Goal: Task Accomplishment & Management: Manage account settings

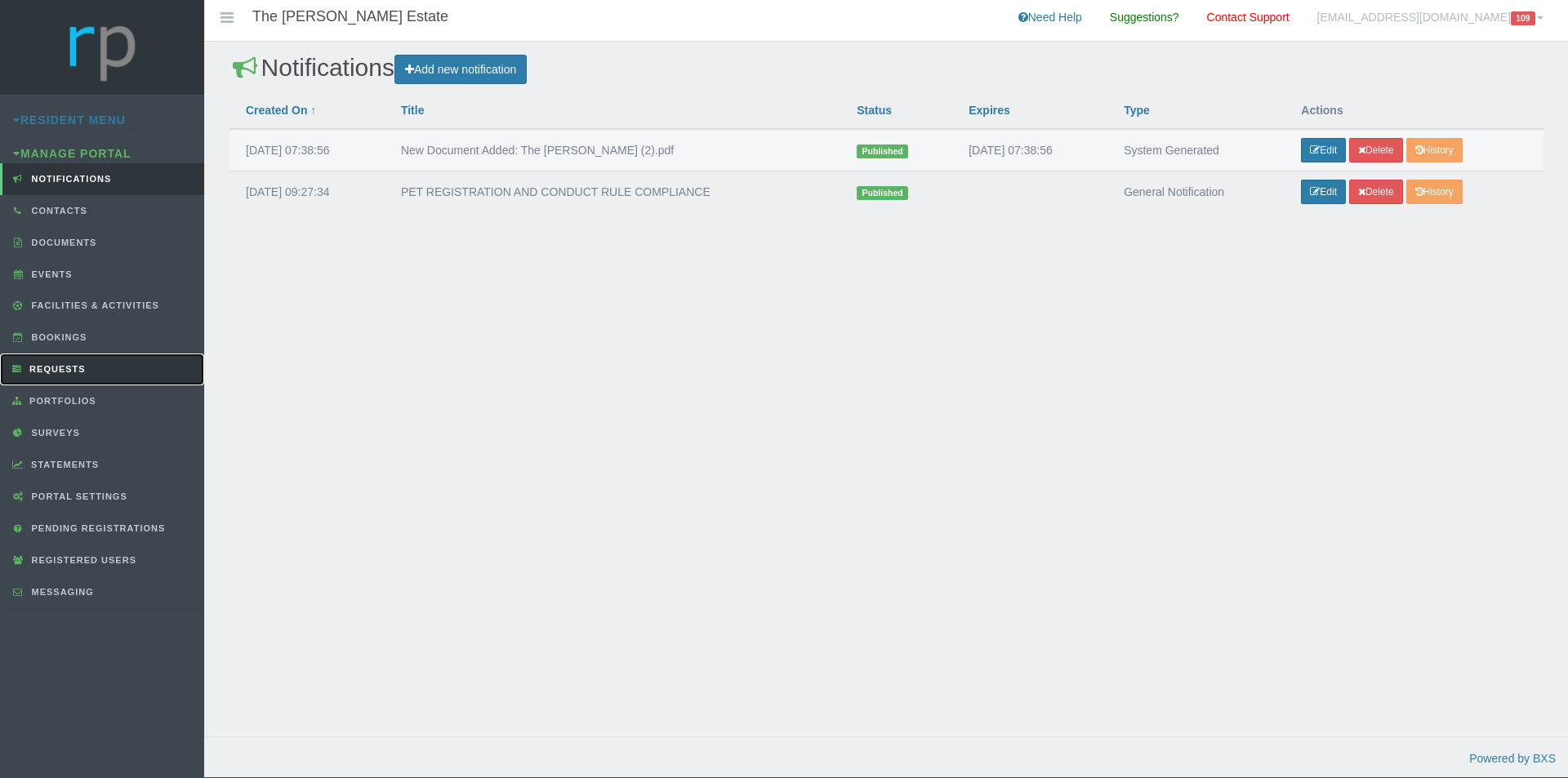
click at [77, 364] on span "Requests" at bounding box center [55, 369] width 61 height 10
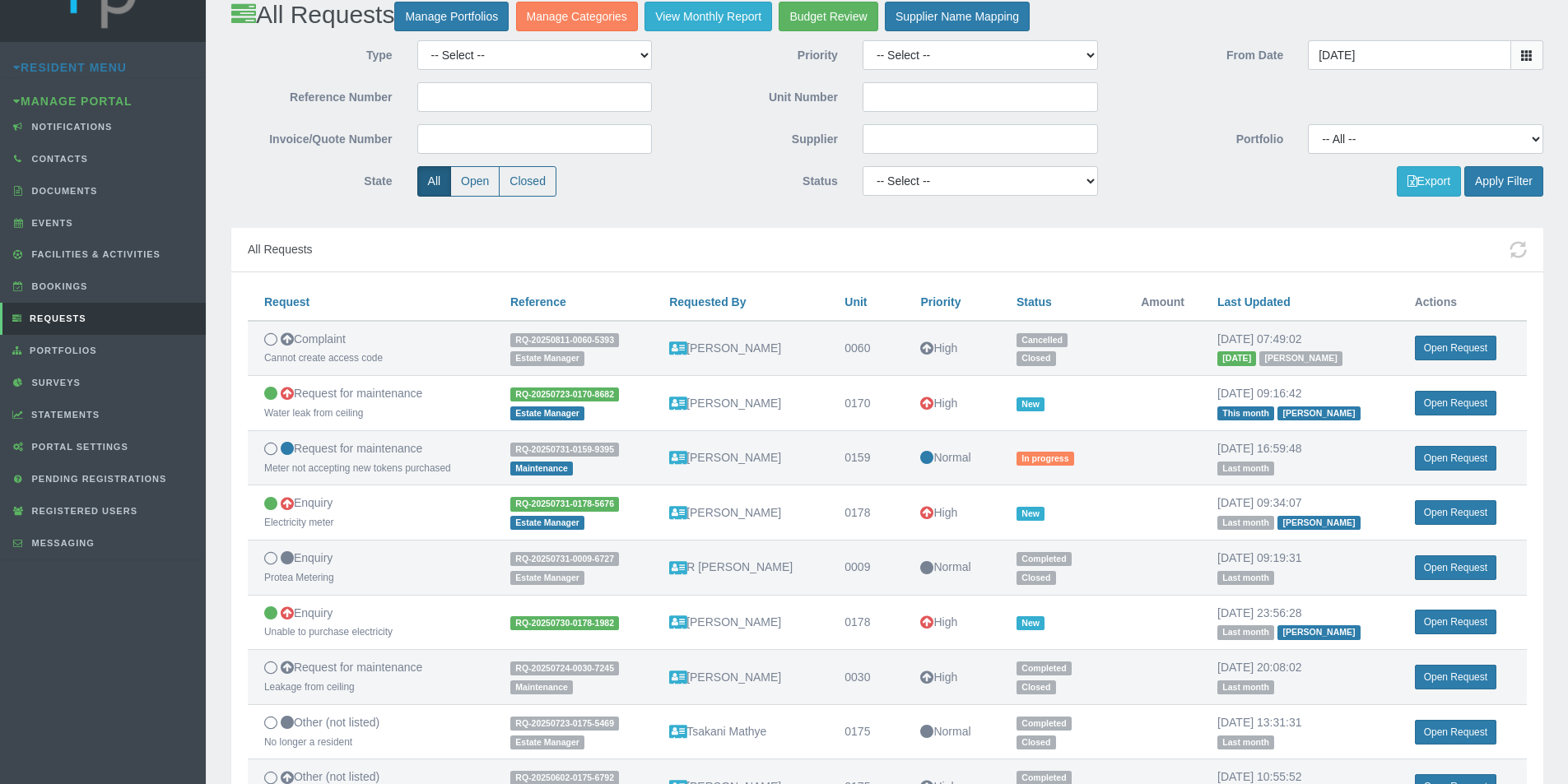
scroll to position [82, 0]
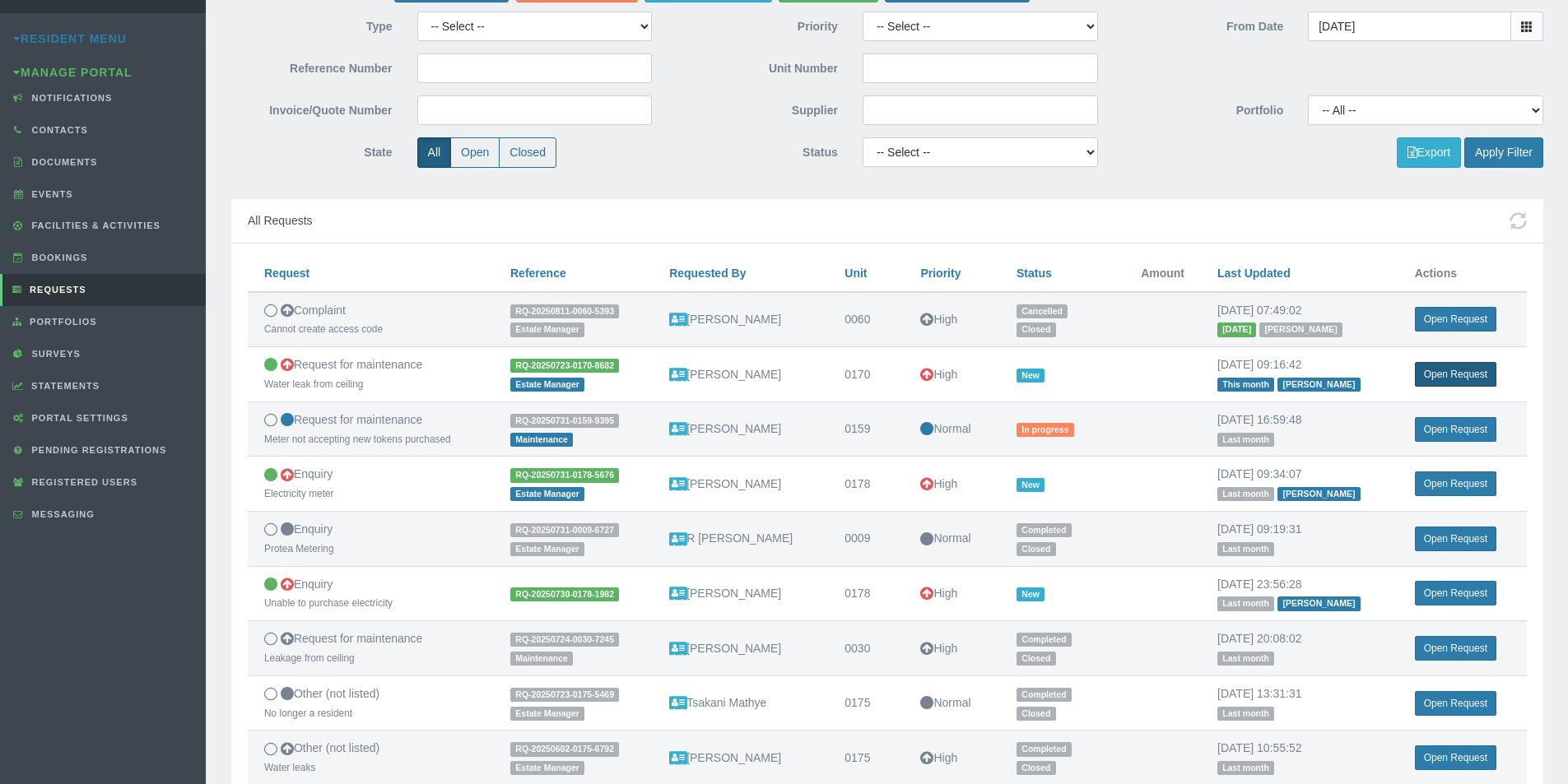
click at [1435, 375] on link "Open Request" at bounding box center [1455, 374] width 81 height 24
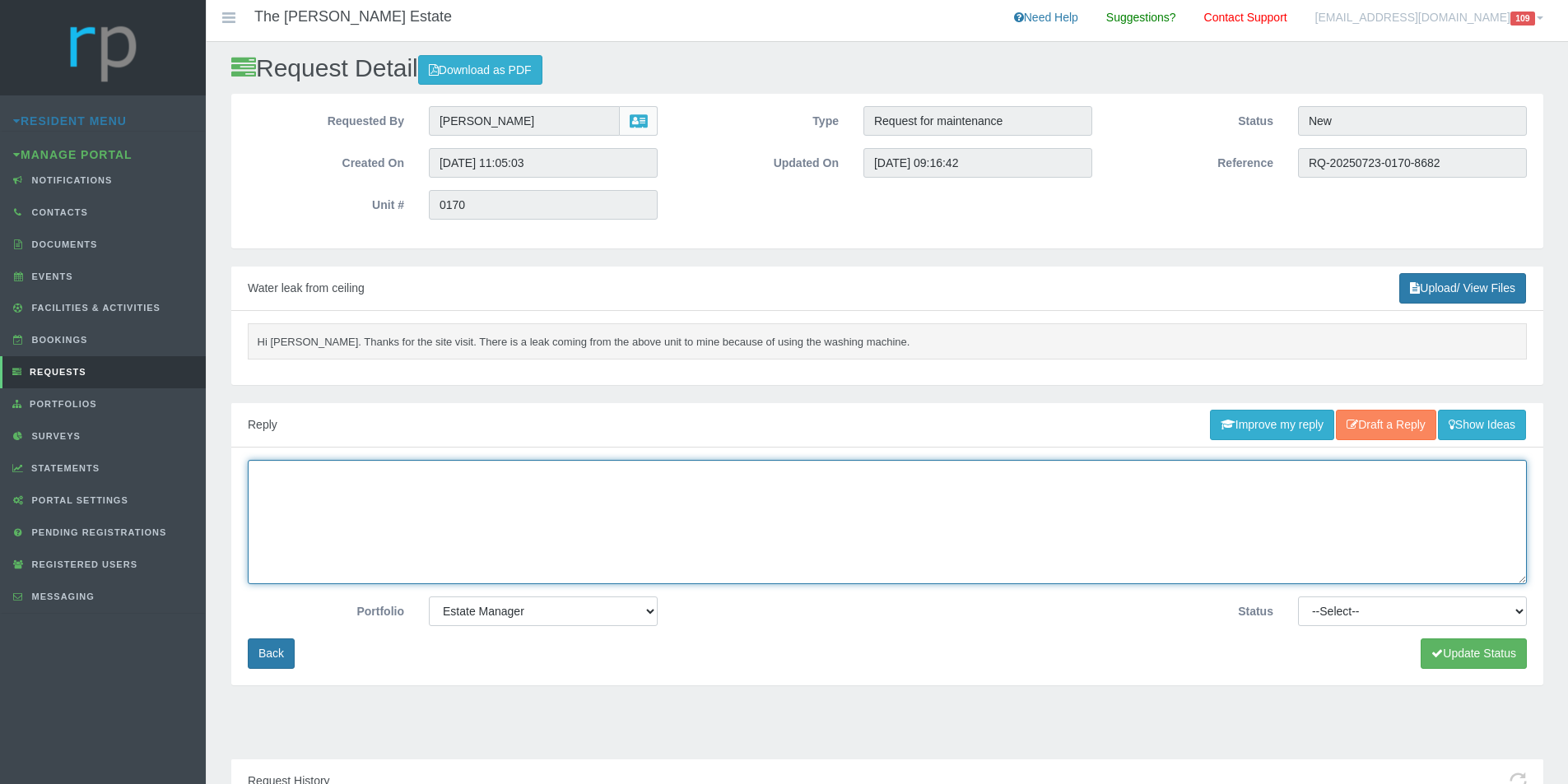
click at [599, 473] on textarea at bounding box center [887, 522] width 1279 height 124
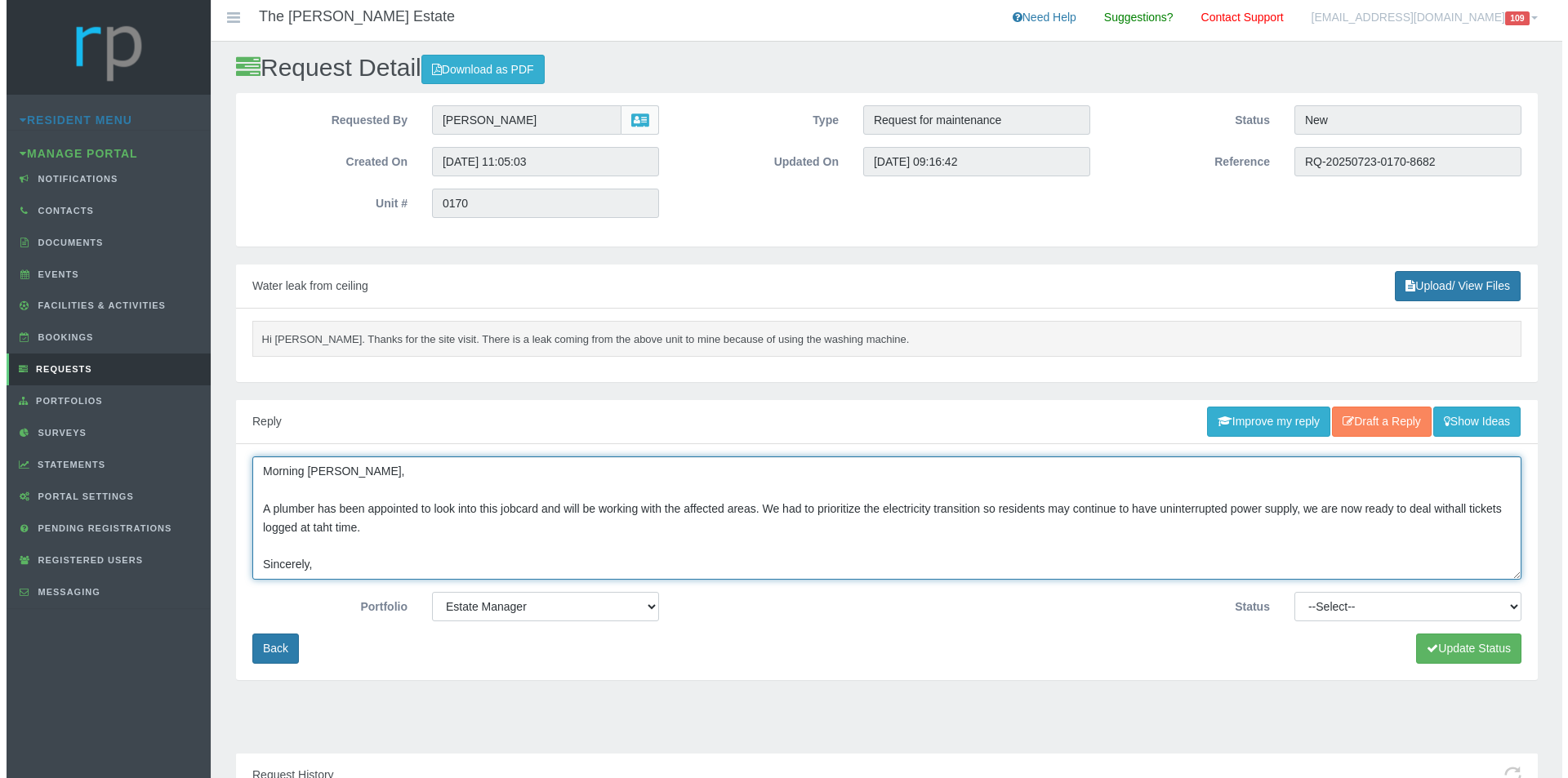
scroll to position [29, 0]
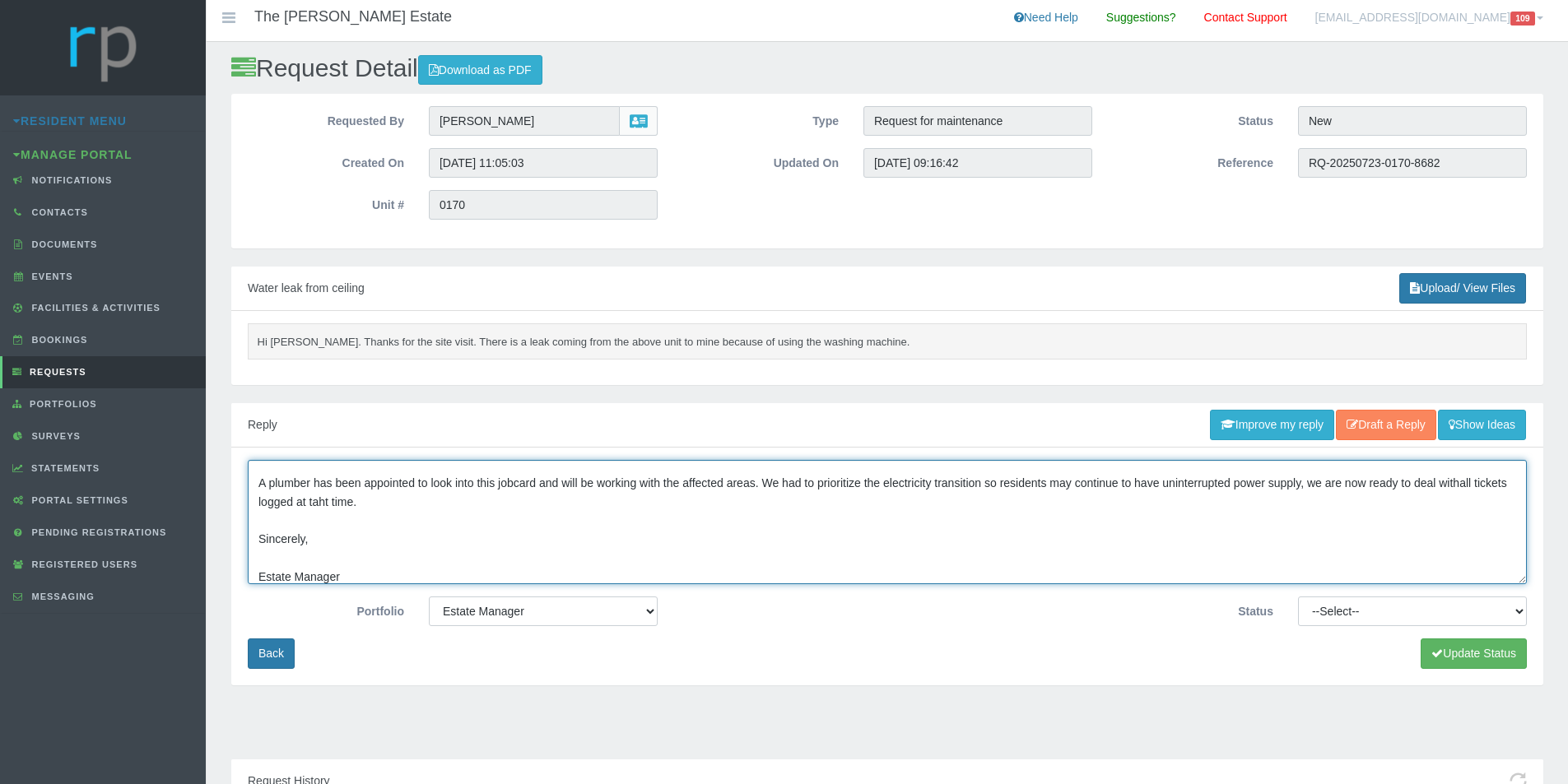
click at [355, 503] on textarea "Morning Dayalan, A plumber has been appointed to look into this jobcard and wil…" at bounding box center [887, 522] width 1279 height 124
type textarea "Morning Dayalan, A plumber has been appointed to look into this jobcard and wil…"
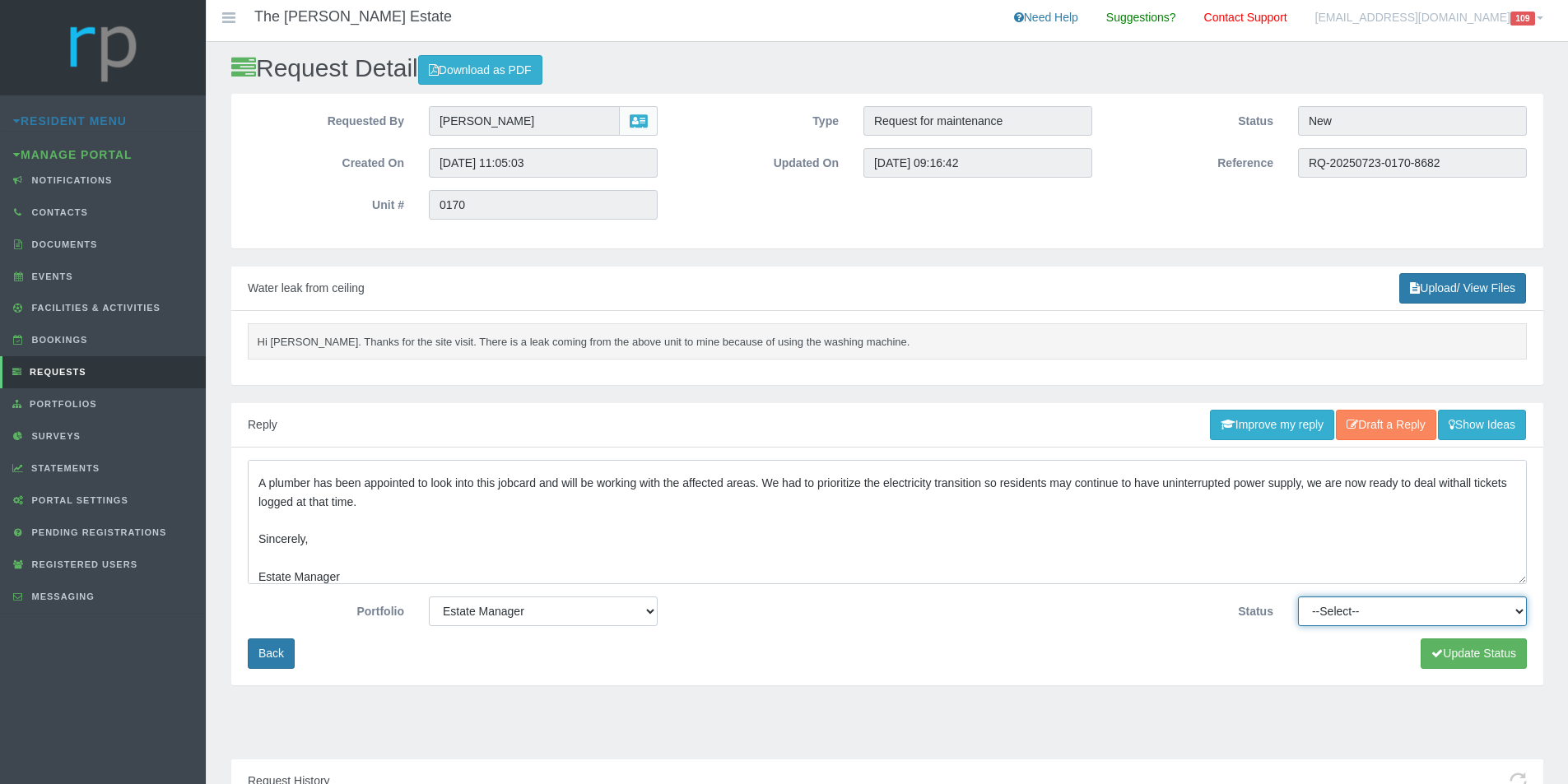
click at [1504, 614] on select "--Select-- Approved Cancelled Completed Declined More information required New …" at bounding box center [1413, 611] width 228 height 29
select select "MOREINFO"
click at [1298, 597] on select "--Select-- Approved Cancelled Completed Declined More information required New …" at bounding box center [1413, 611] width 228 height 29
click at [1466, 651] on button "Update Status" at bounding box center [1474, 654] width 106 height 30
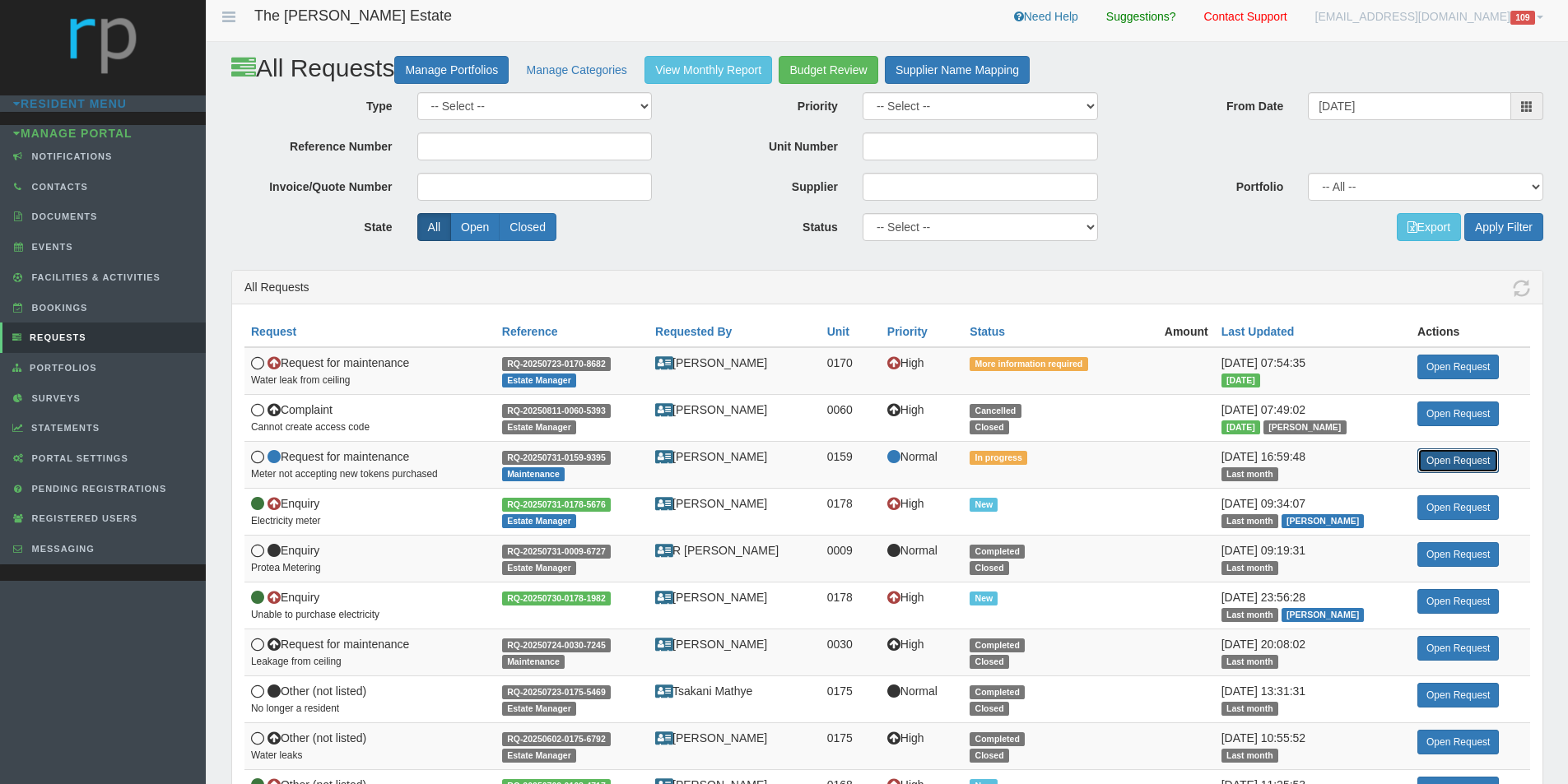
click at [1466, 473] on link "Open Request" at bounding box center [1458, 460] width 81 height 24
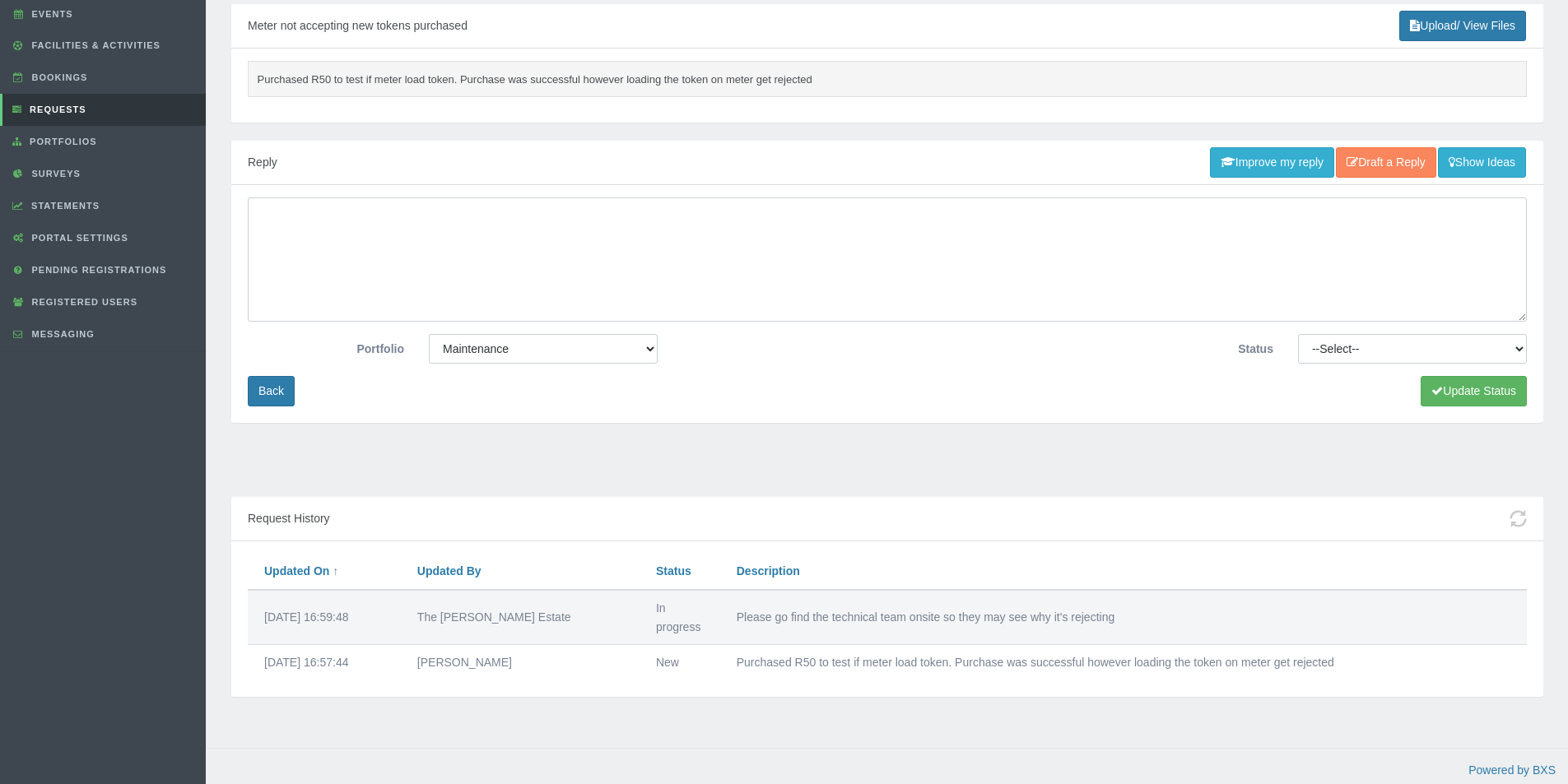
scroll to position [268, 0]
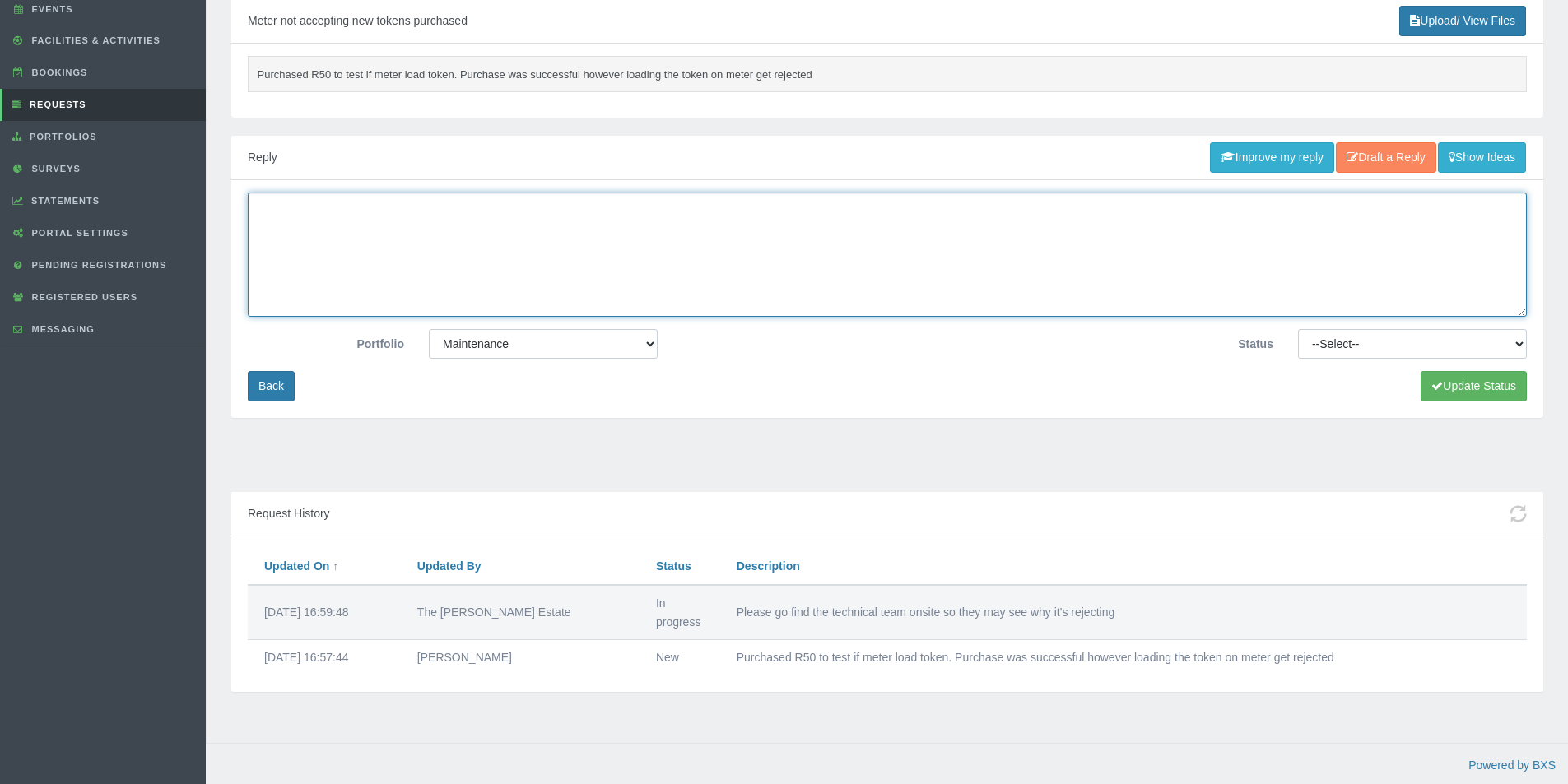
click at [651, 238] on textarea at bounding box center [887, 254] width 1279 height 124
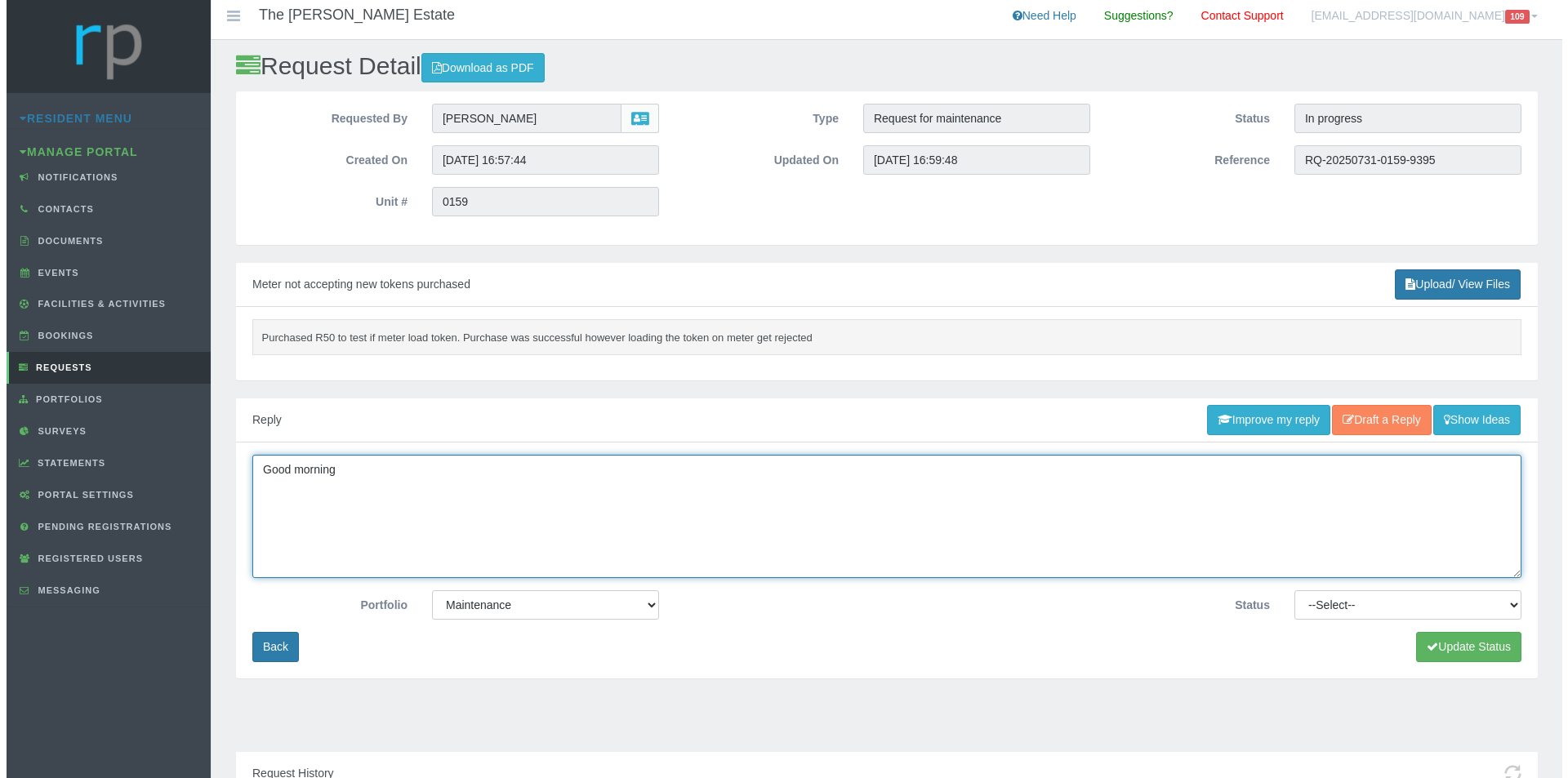
scroll to position [0, 0]
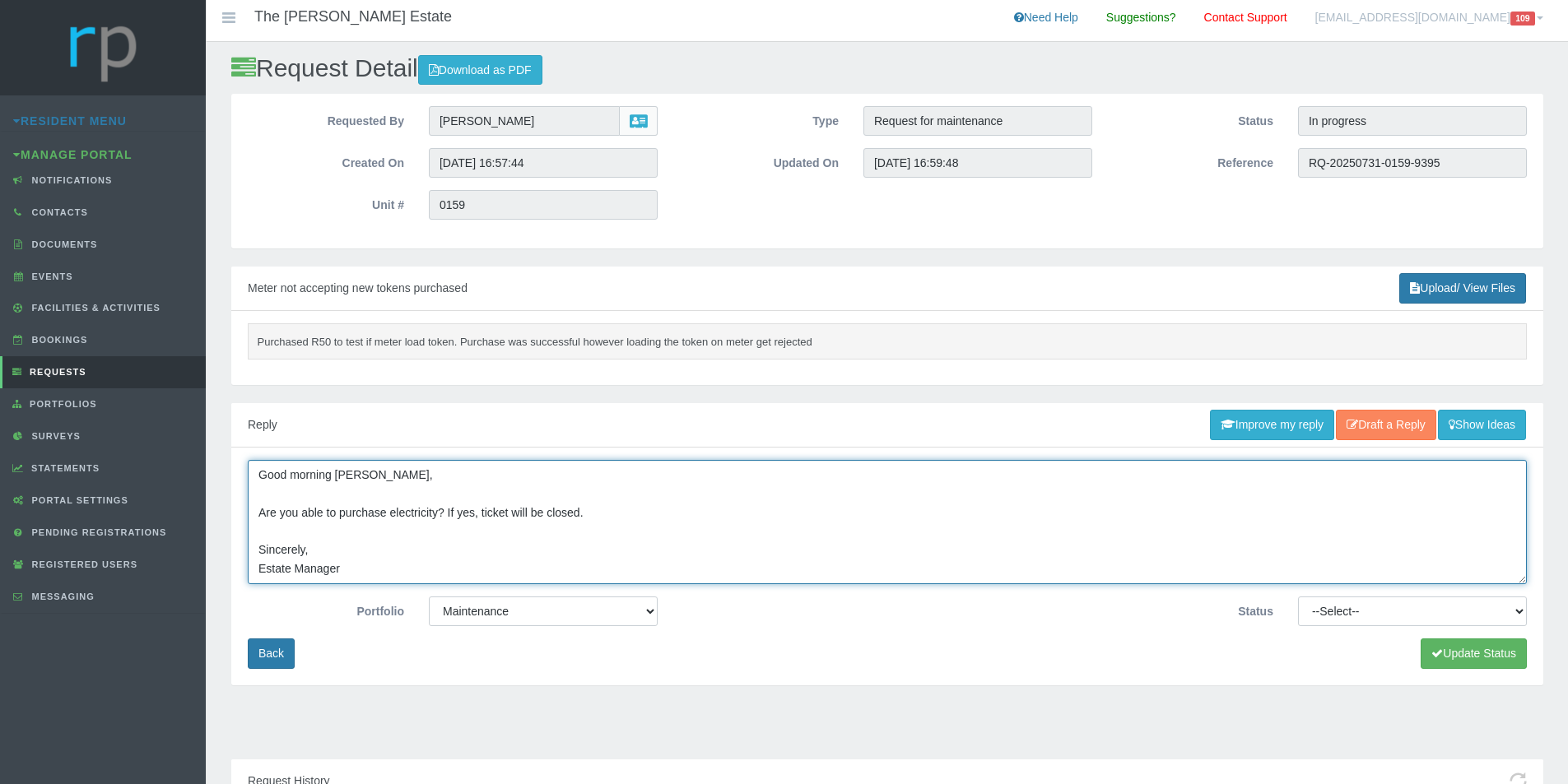
type textarea "Good morning Amith, Are you able to purchase electricity? If yes, ticket will b…"
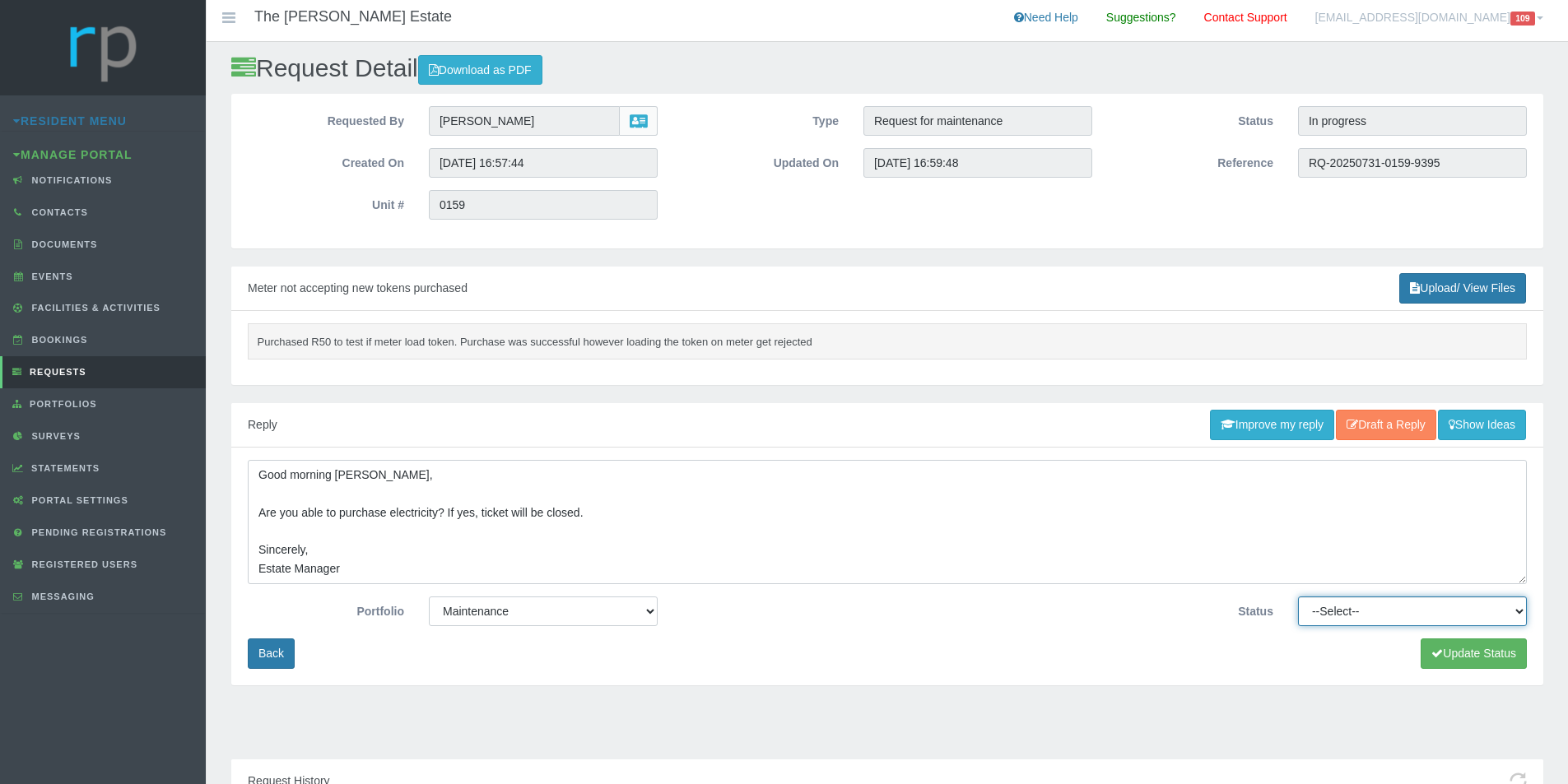
click at [1519, 611] on select "--Select-- Approved Cancelled Completed Declined More information required New …" at bounding box center [1413, 611] width 228 height 29
select select "MOREINFO"
click at [1298, 597] on select "--Select-- Approved Cancelled Completed Declined More information required New …" at bounding box center [1413, 611] width 228 height 29
click at [1463, 651] on button "Update Status" at bounding box center [1474, 654] width 106 height 30
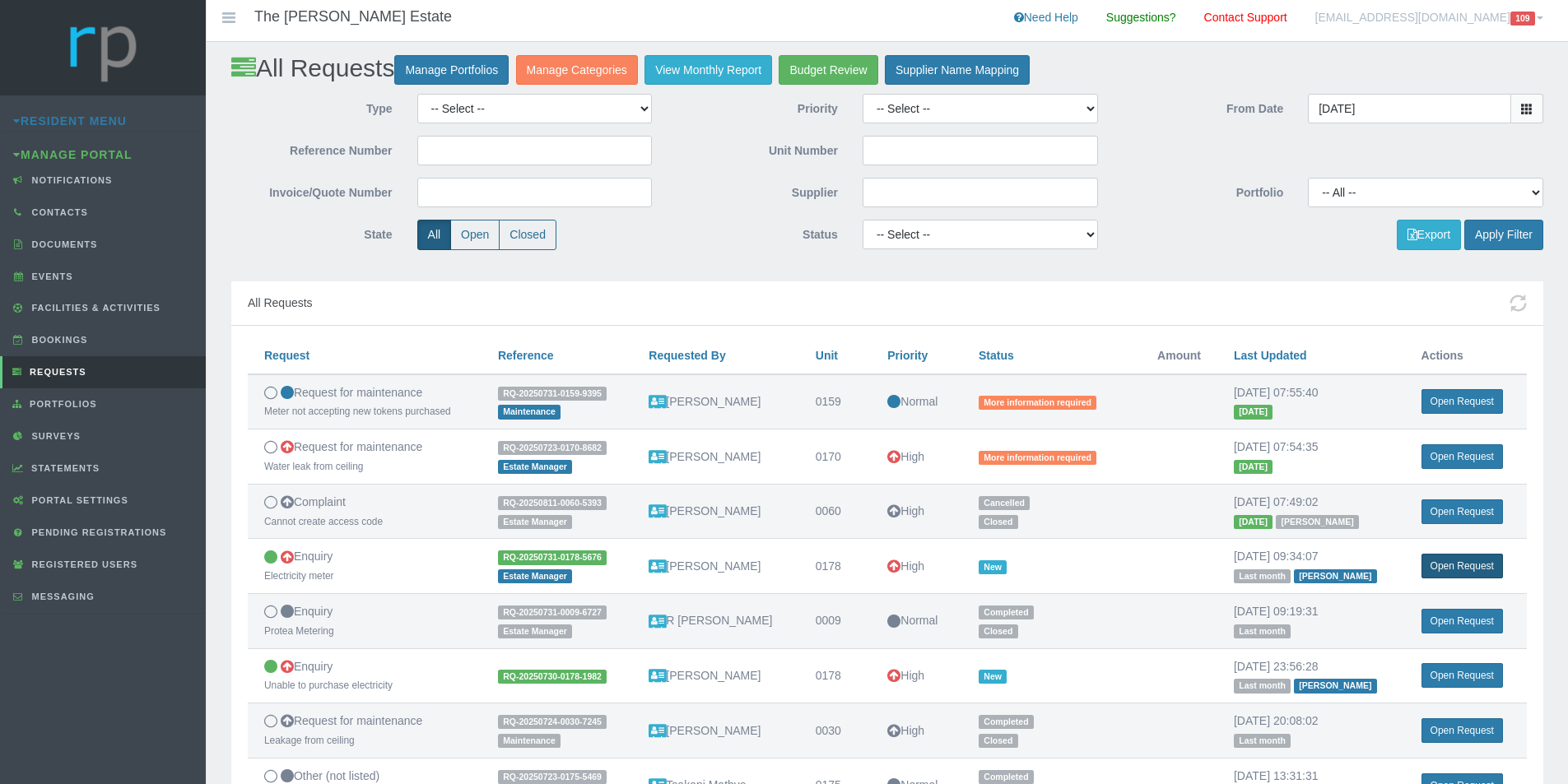
click at [1450, 565] on link "Open Request" at bounding box center [1462, 566] width 81 height 24
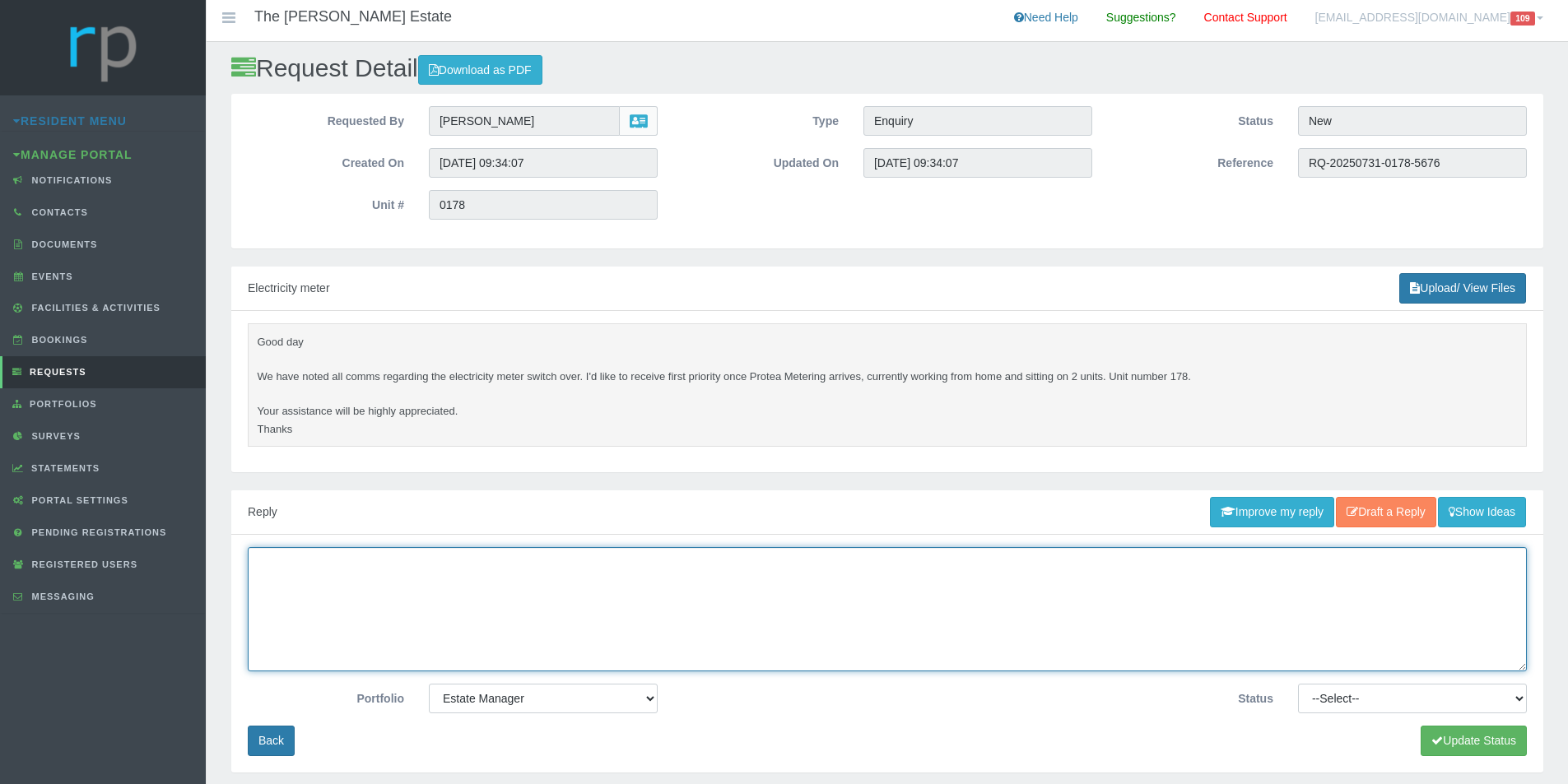
click at [467, 587] on textarea at bounding box center [887, 609] width 1279 height 124
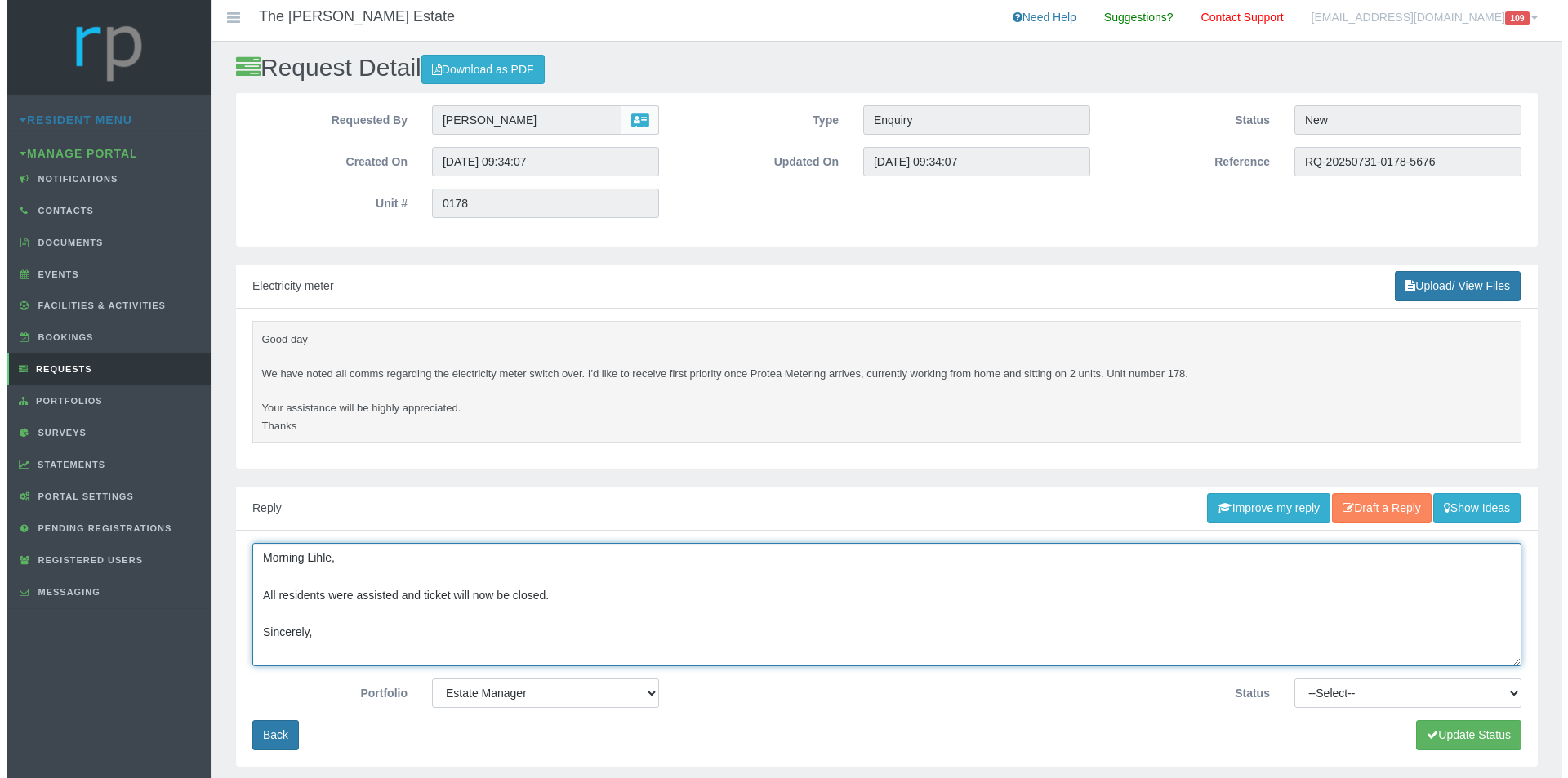
scroll to position [11, 0]
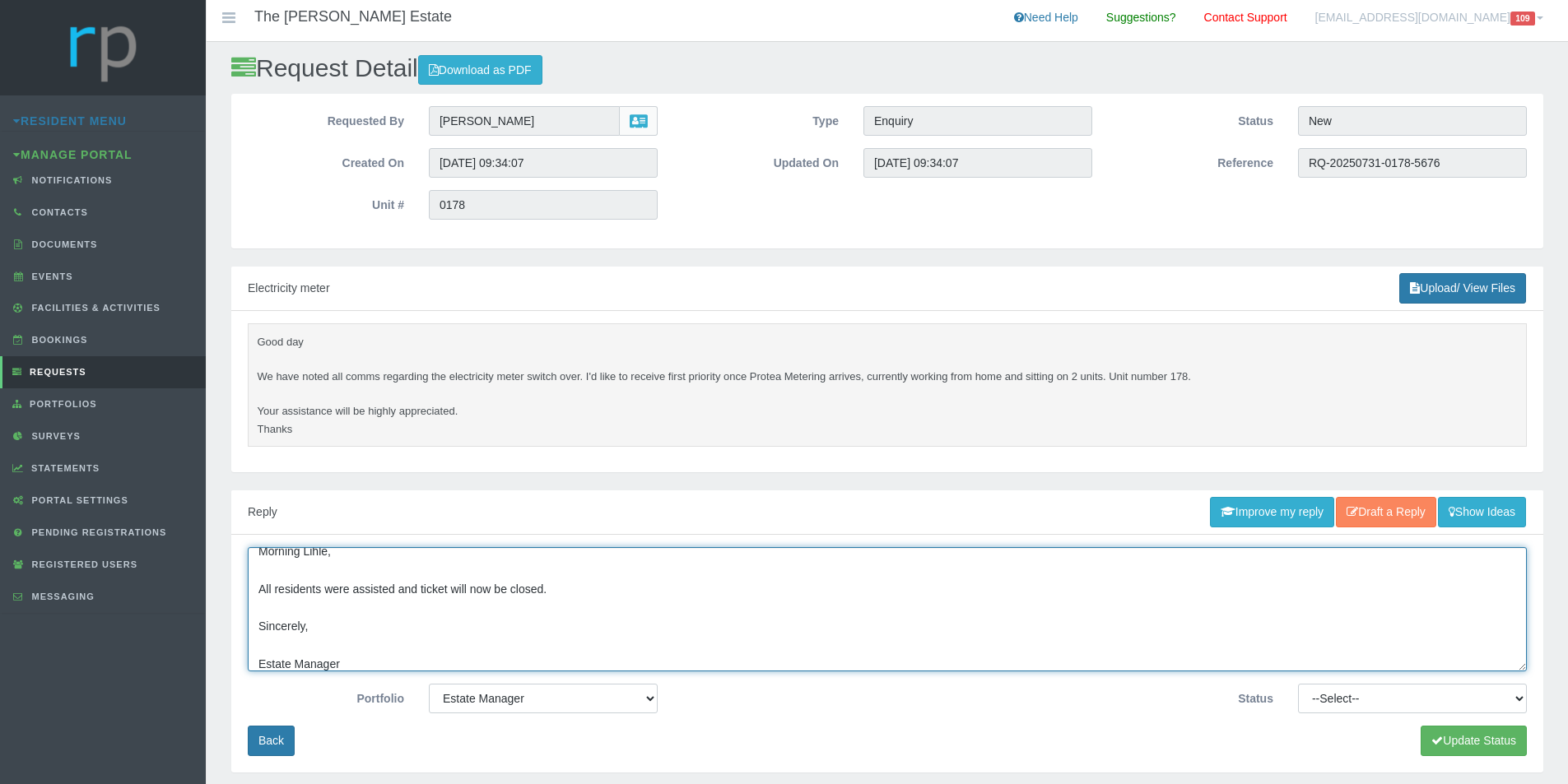
type textarea "Morning Lihle, All residents were assisted and ticket will now be closed. Since…"
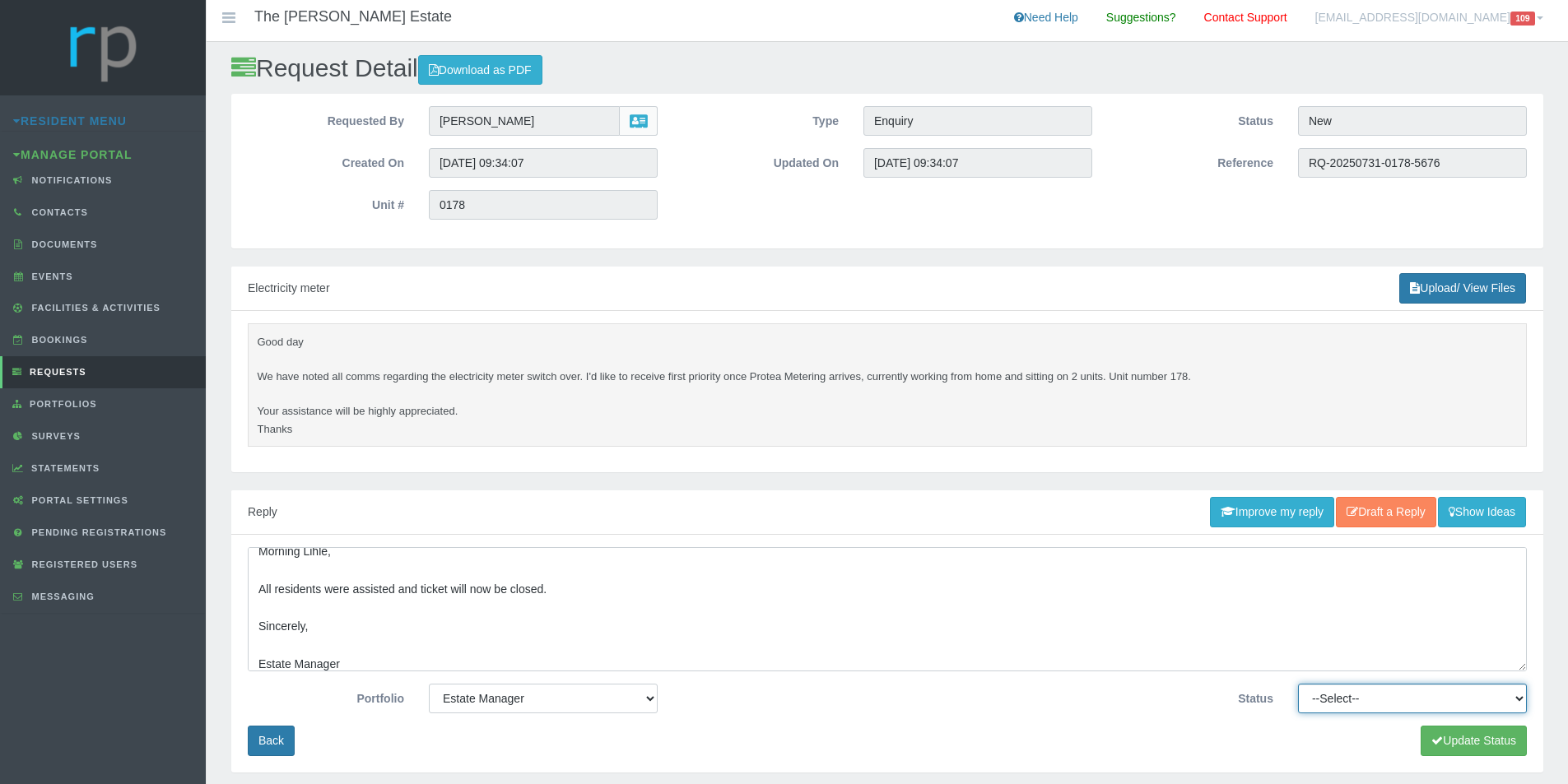
click at [1515, 692] on select "--Select-- Approved Cancelled Completed Declined More information required New …" at bounding box center [1413, 698] width 228 height 29
select select "COMPLETED"
click at [1298, 683] on select "--Select-- Approved Cancelled Completed Declined More information required New …" at bounding box center [1413, 698] width 228 height 29
click at [1448, 747] on button "Update Status" at bounding box center [1474, 740] width 106 height 30
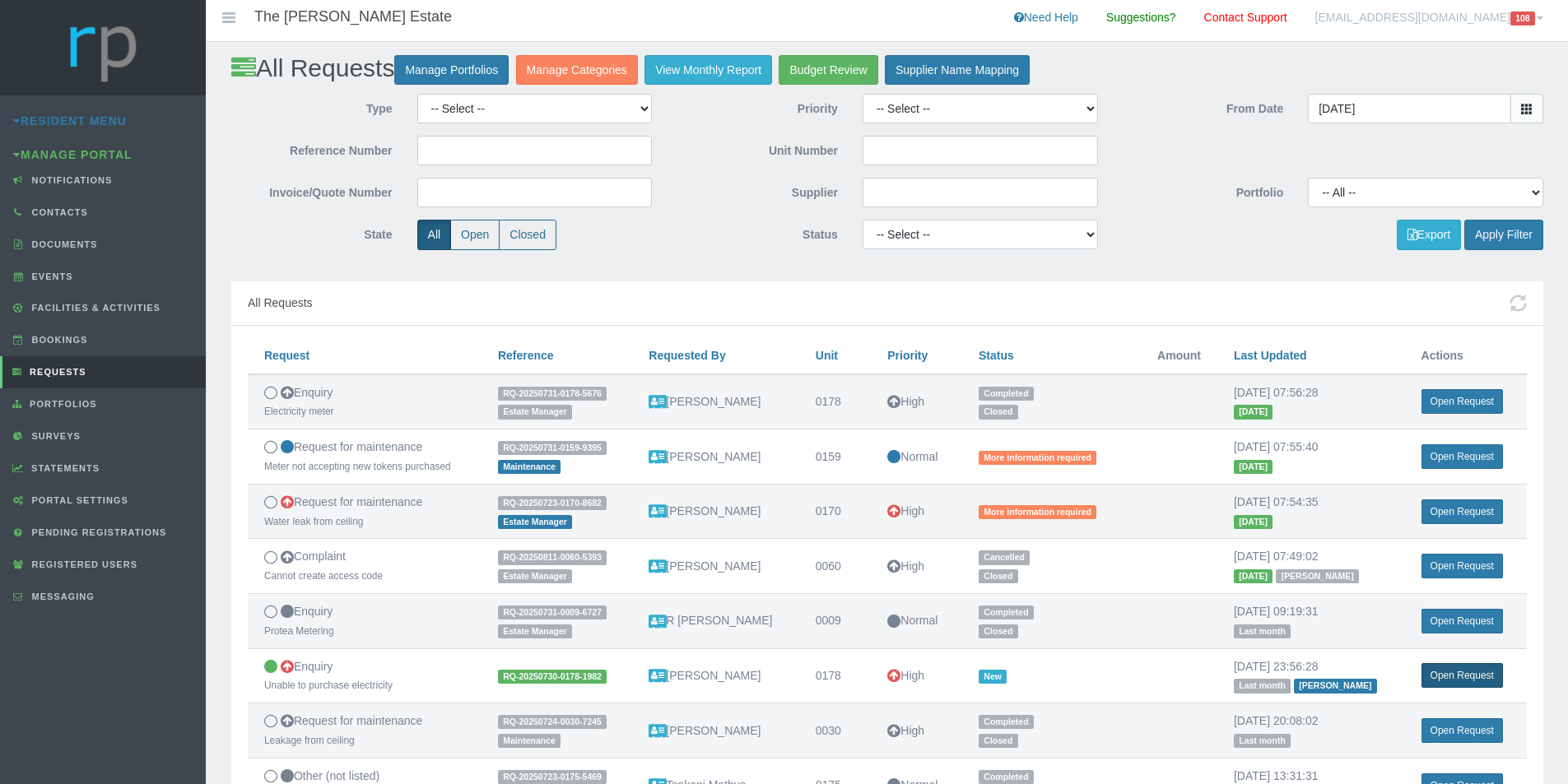
click at [1449, 678] on link "Open Request" at bounding box center [1462, 675] width 81 height 24
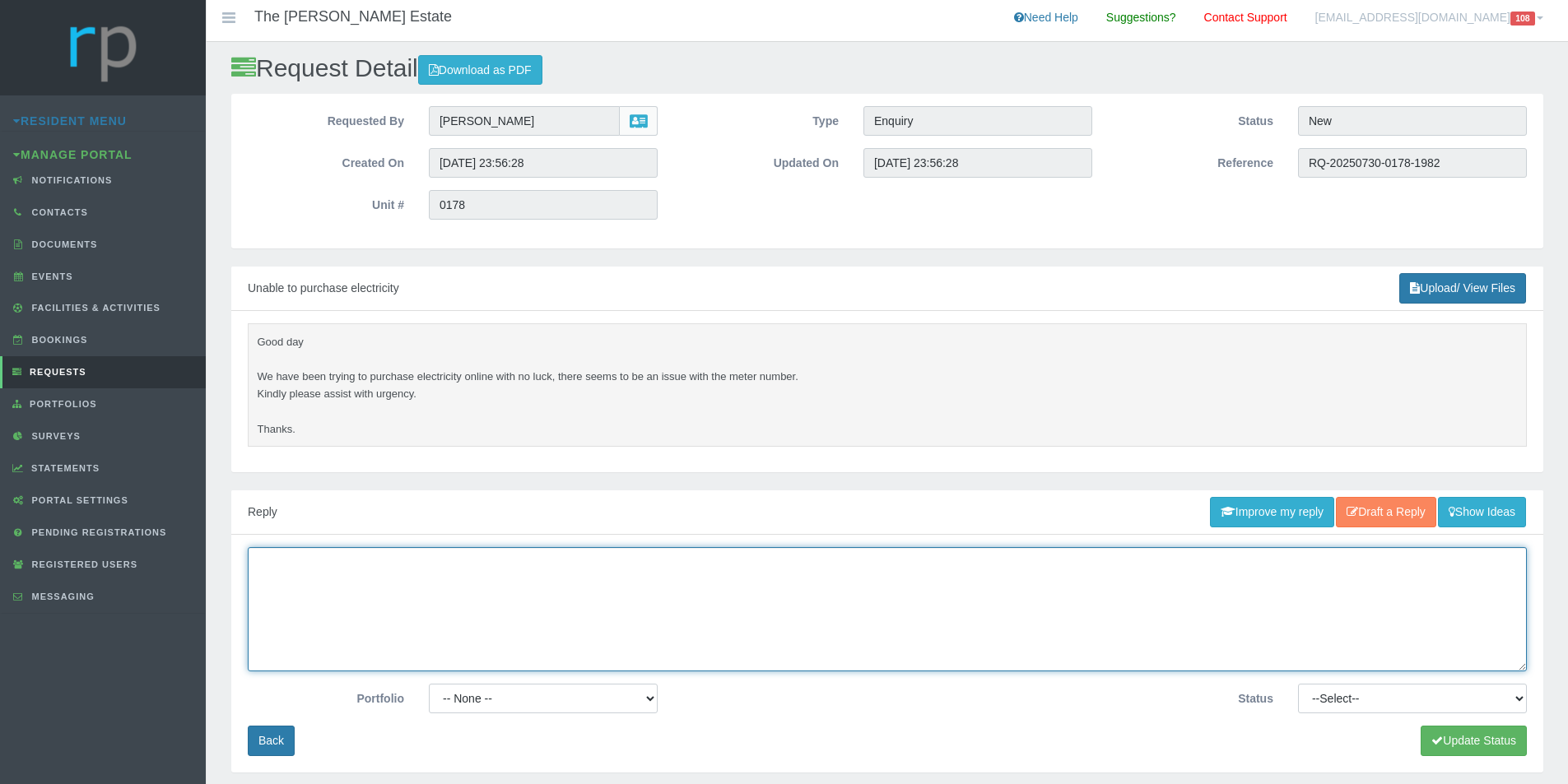
click at [506, 618] on textarea at bounding box center [887, 609] width 1279 height 124
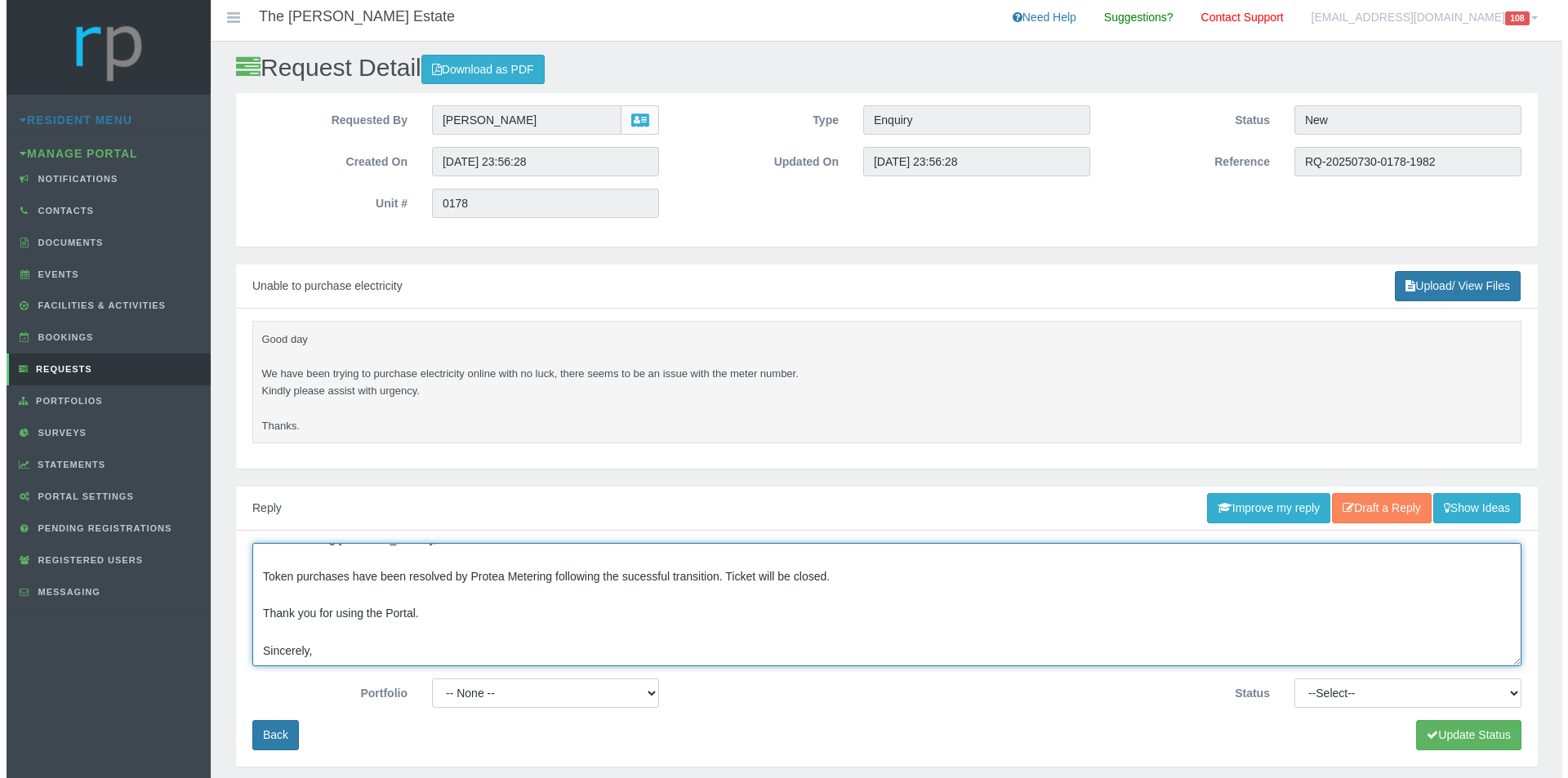
scroll to position [48, 0]
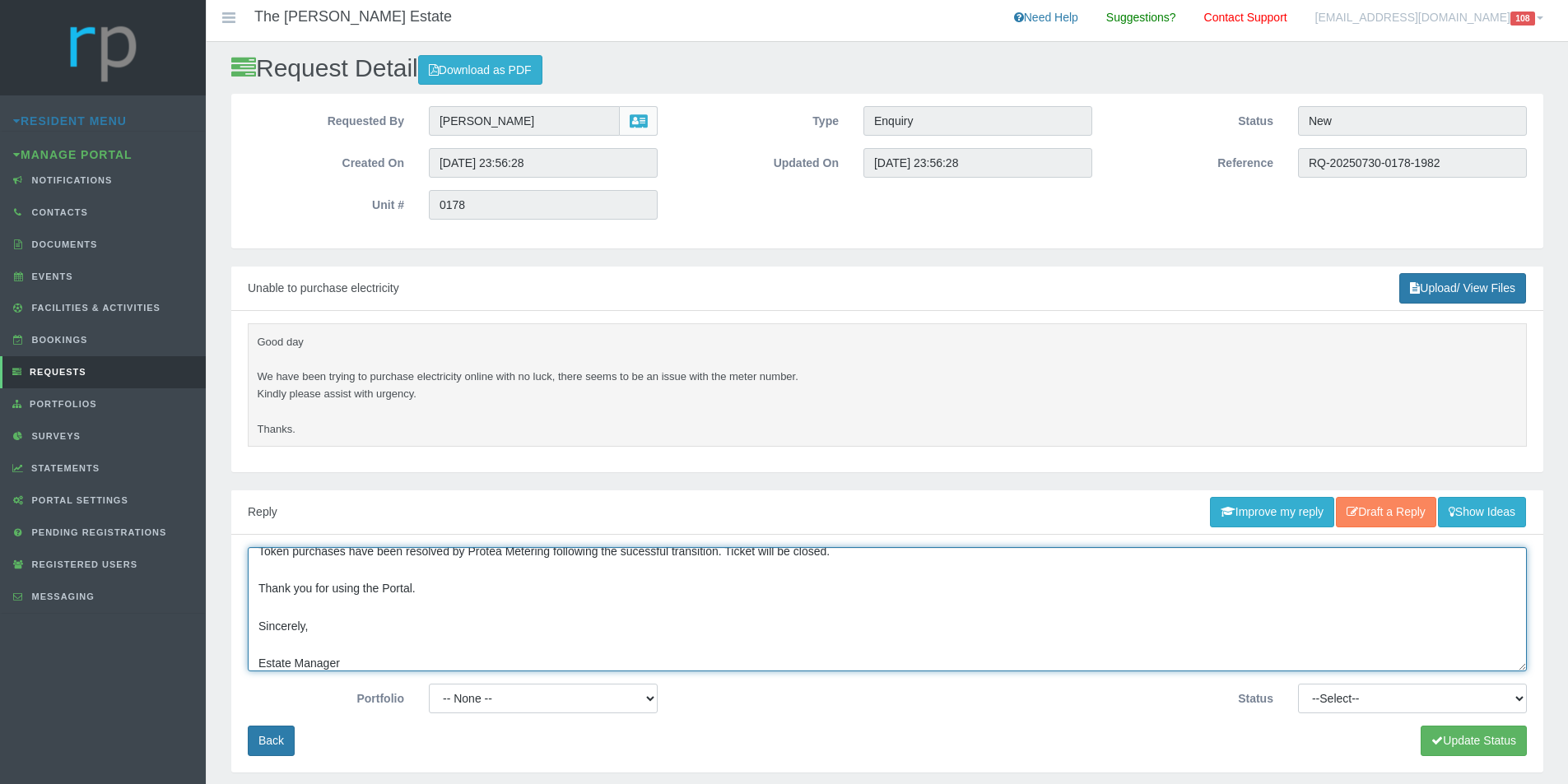
type textarea "Good morning Lihle, Token purchases have been resolved by Protea Metering follo…"
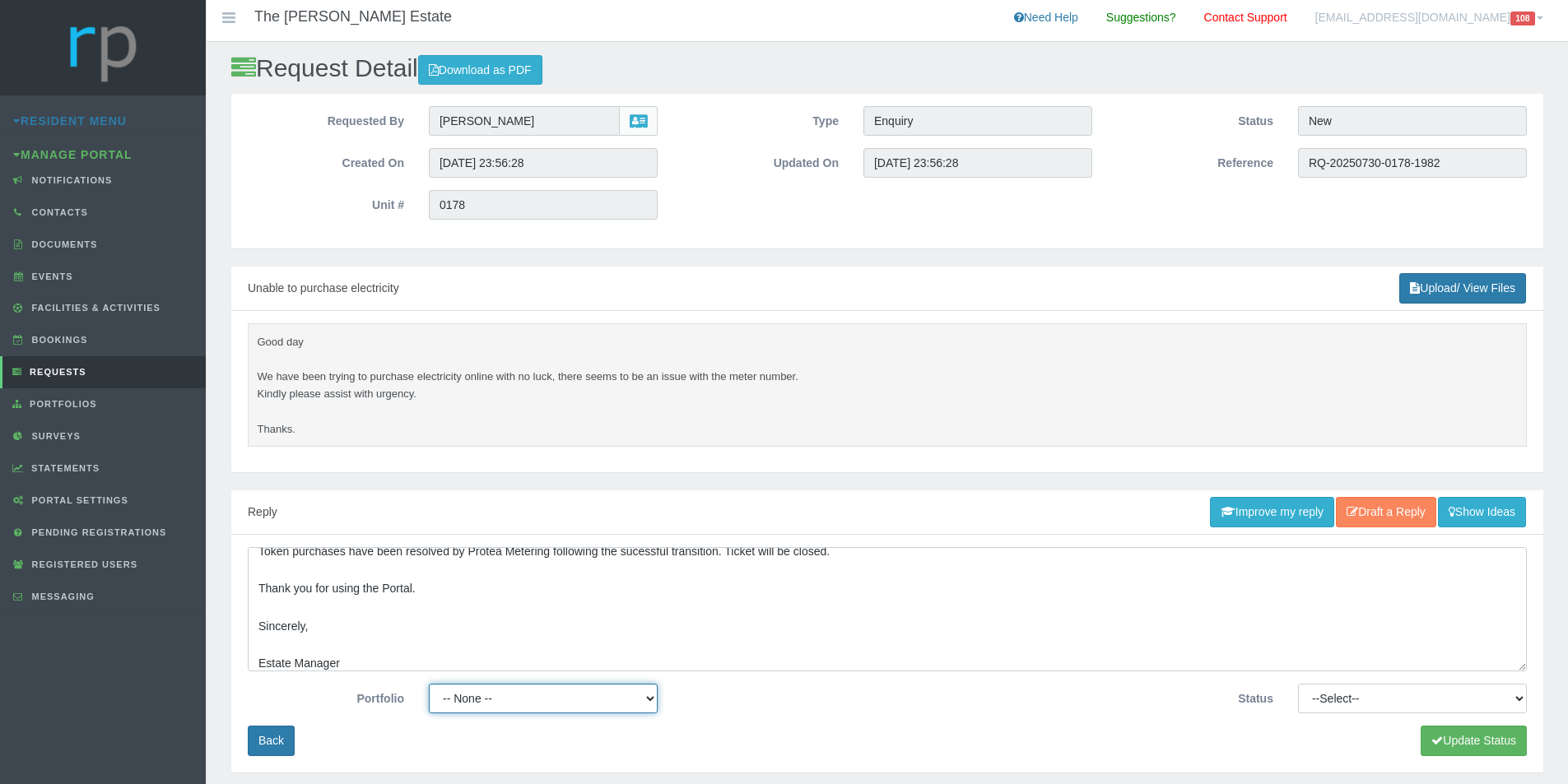
click at [605, 698] on select "-- None -- Chairperson Estate Manager Finance Gardens Maintenance Security" at bounding box center [543, 698] width 228 height 29
select select "ESTATEMNGR"
click at [429, 683] on select "-- None -- Chairperson Estate Manager Finance Gardens Maintenance Security" at bounding box center [543, 698] width 228 height 29
click at [1443, 704] on select "--Select-- Approved Cancelled Completed Declined More information required New …" at bounding box center [1413, 698] width 228 height 29
select select "COMPLETED"
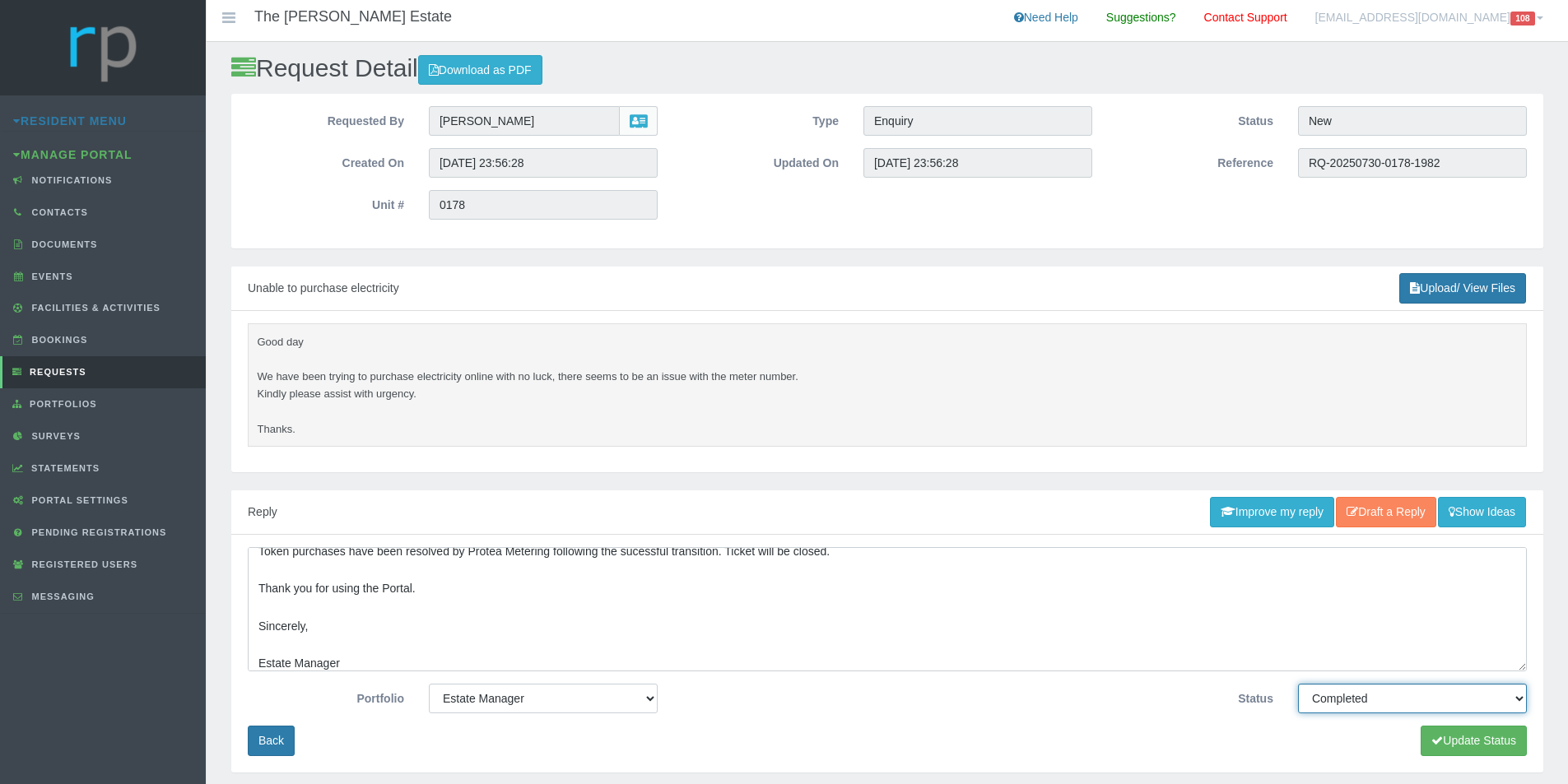
click at [1298, 683] on select "--Select-- Approved Cancelled Completed Declined More information required New …" at bounding box center [1413, 698] width 228 height 29
click at [1467, 741] on button "Update Status" at bounding box center [1474, 740] width 106 height 30
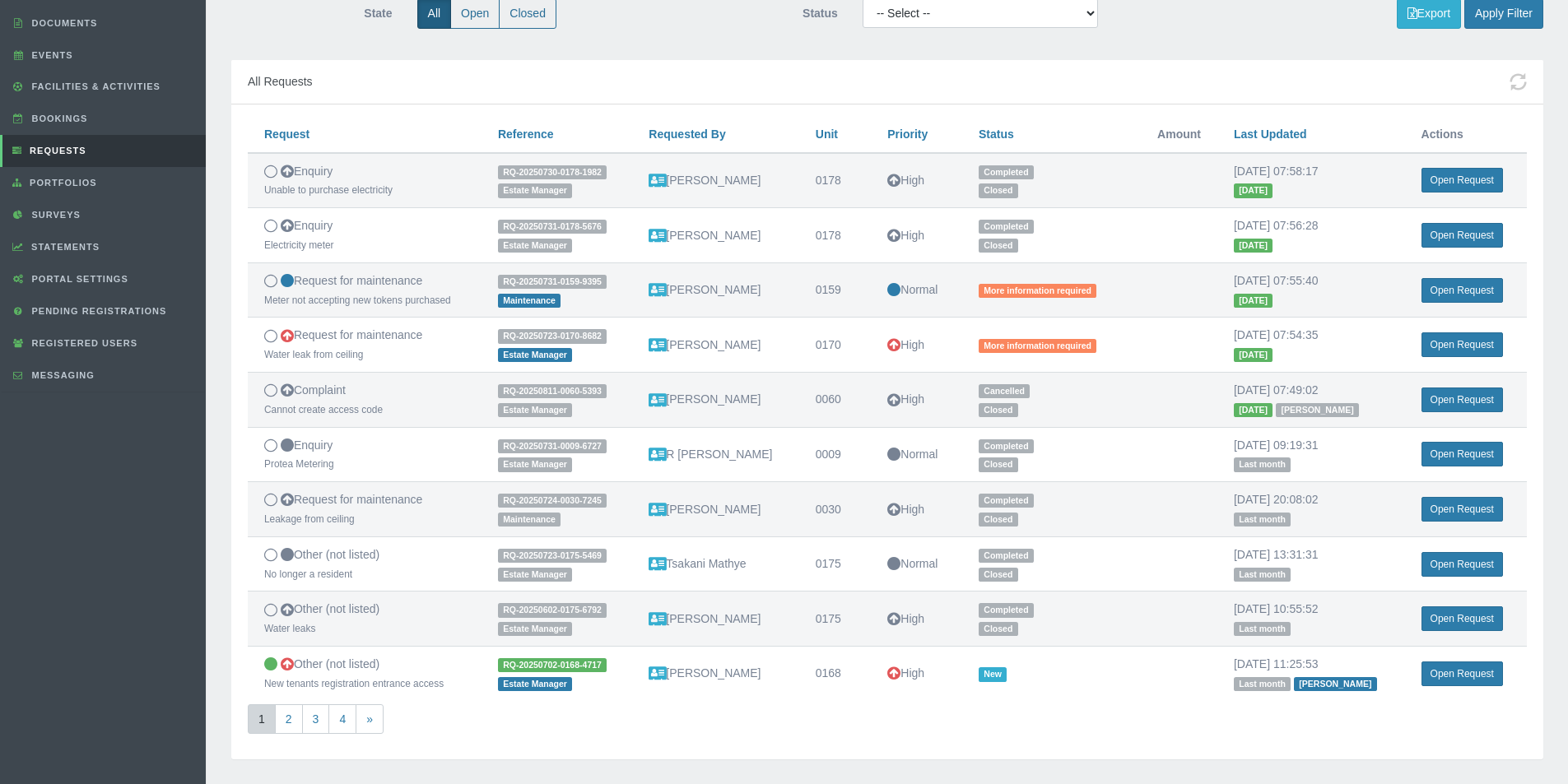
scroll to position [247, 0]
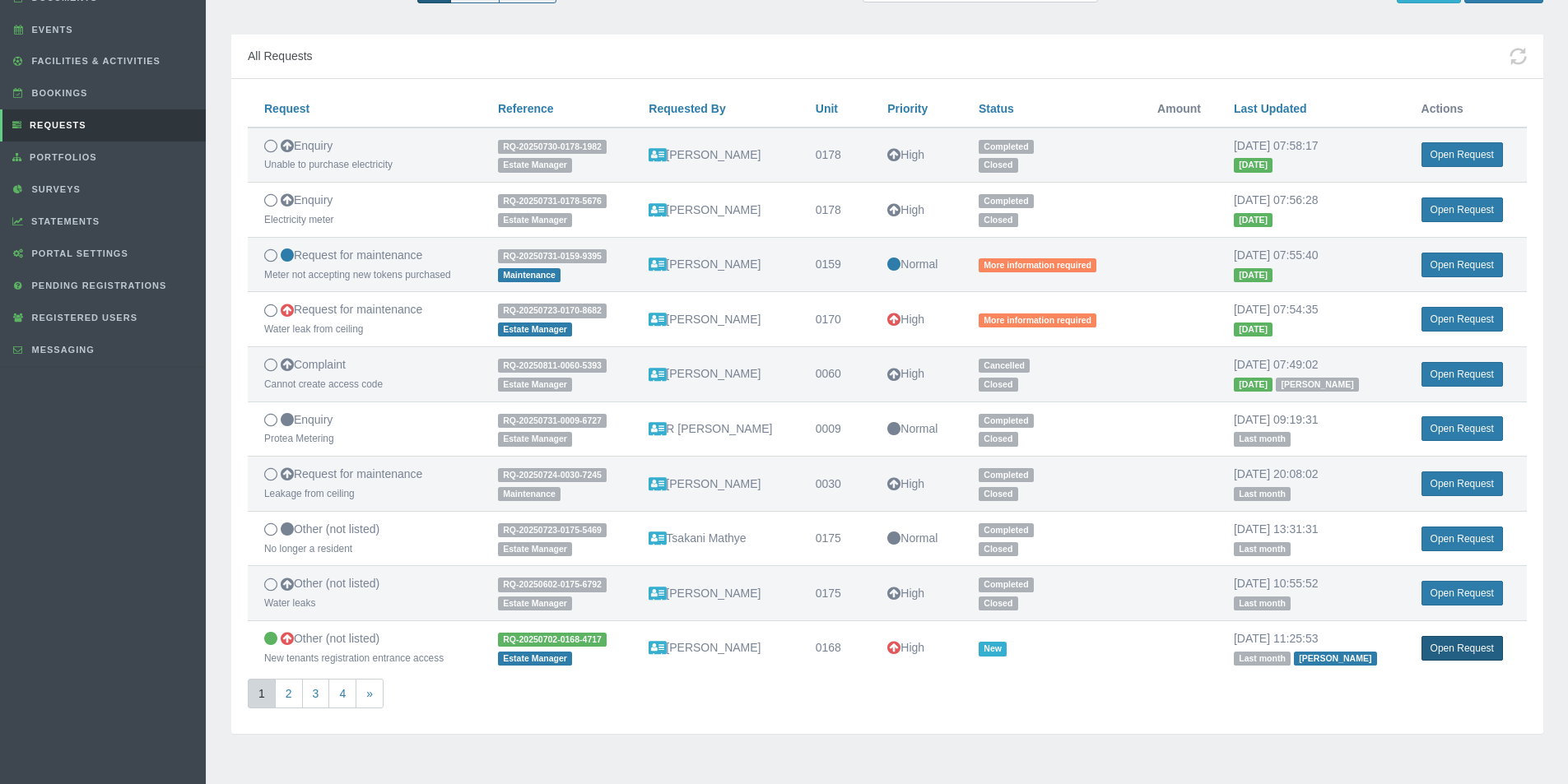
click at [1464, 650] on link "Open Request" at bounding box center [1462, 648] width 81 height 24
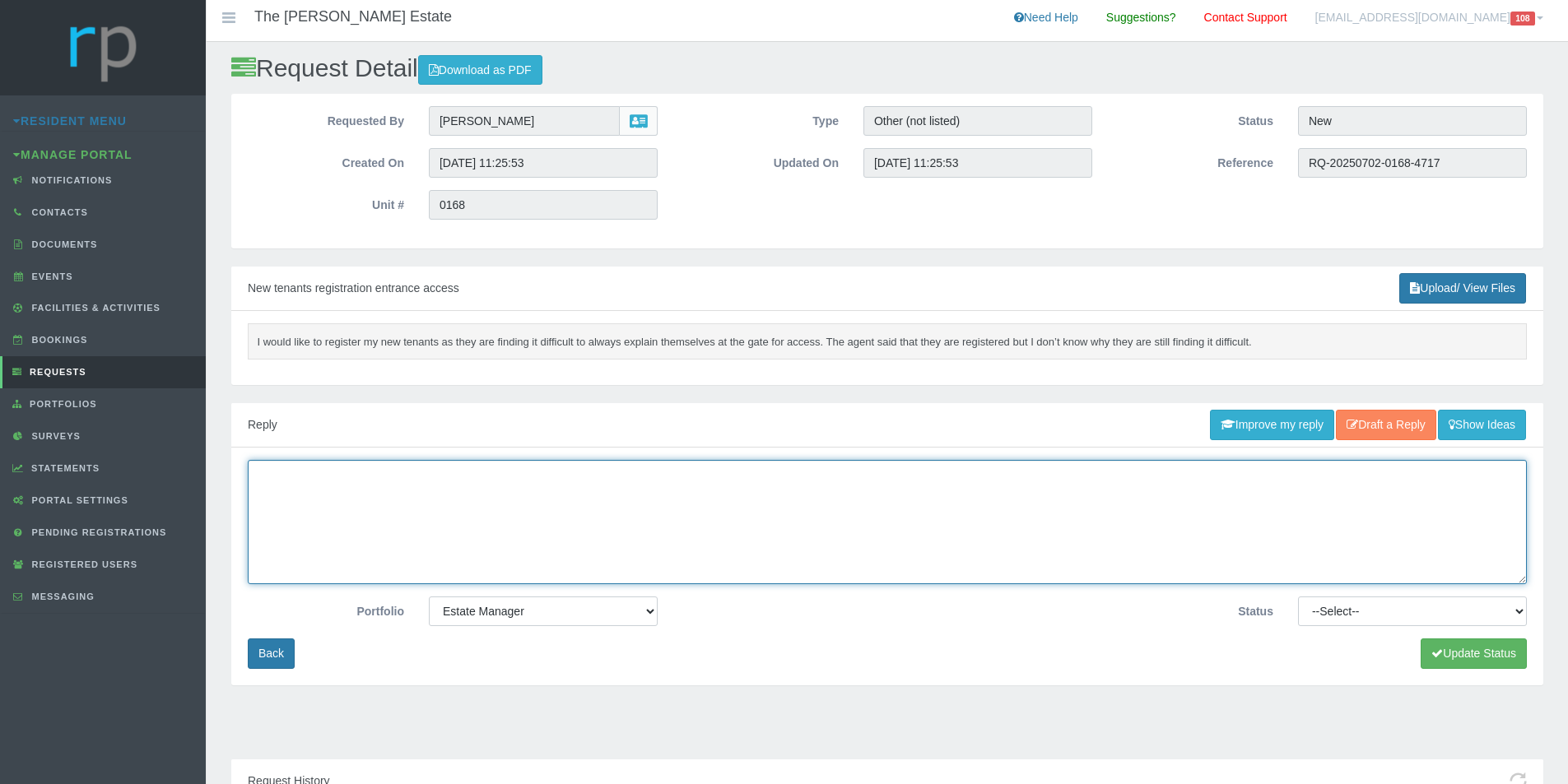
click at [396, 516] on textarea at bounding box center [887, 522] width 1279 height 124
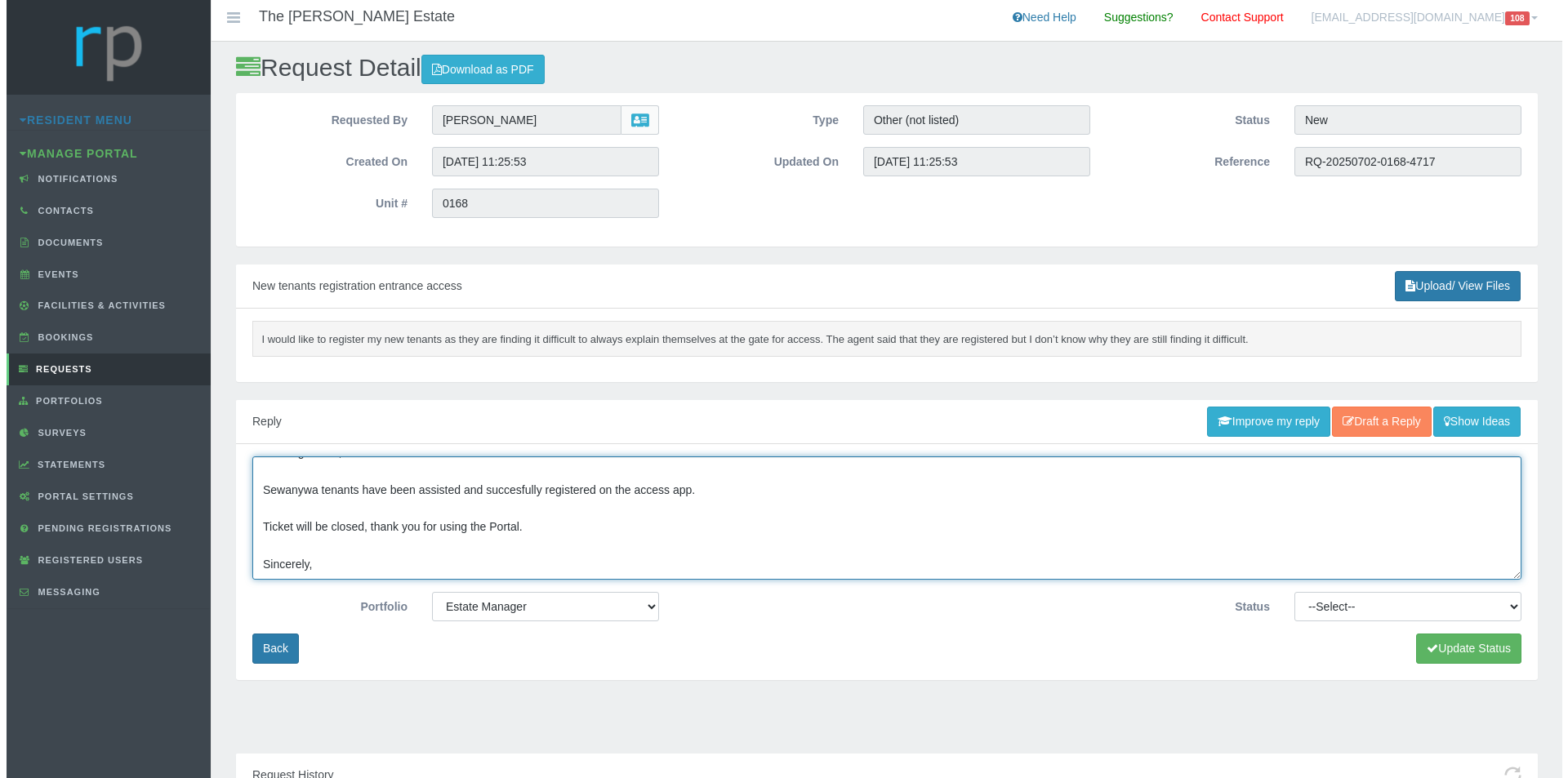
scroll to position [48, 0]
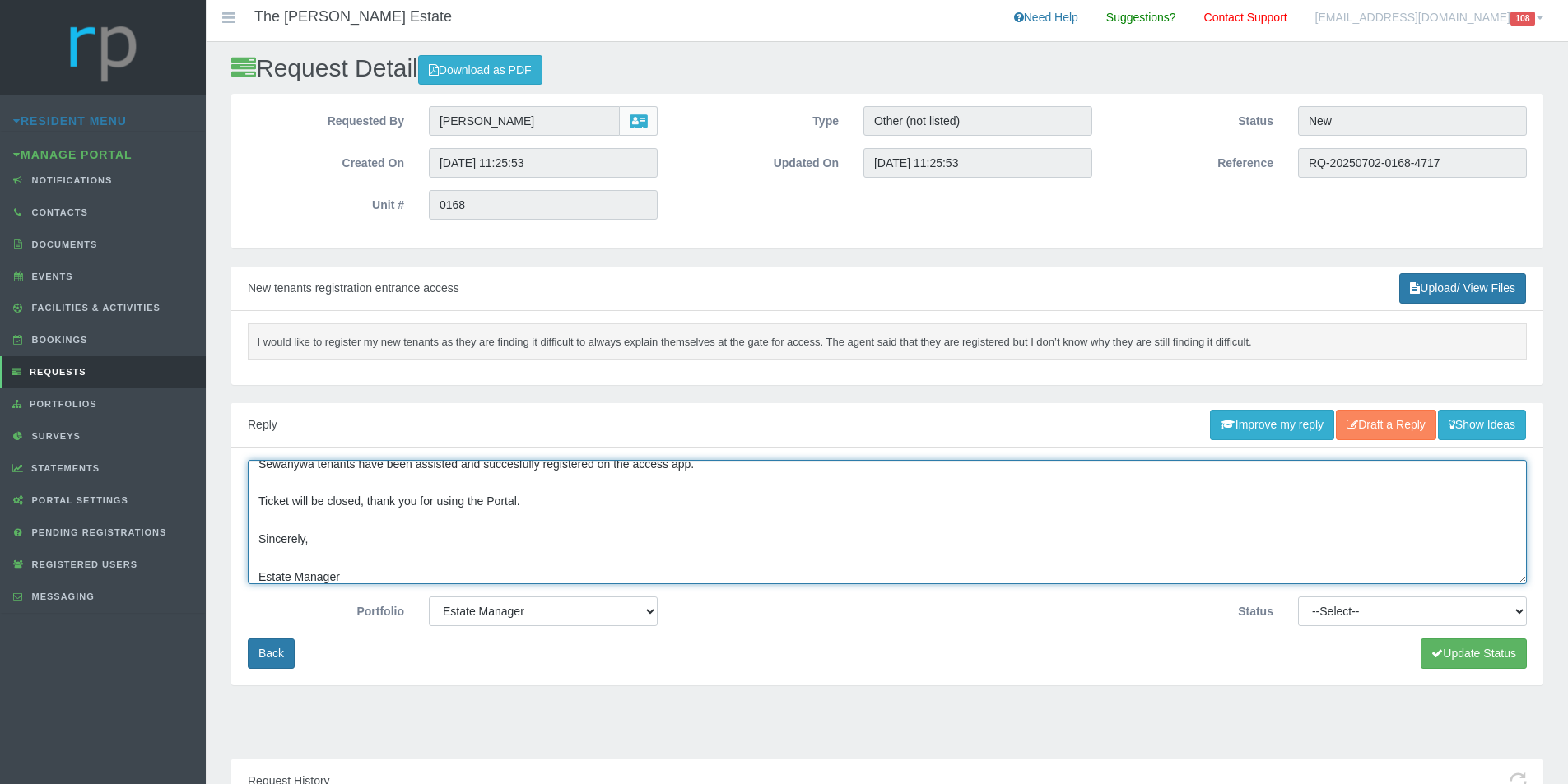
type textarea "Morning Alletta, Sewanywa tenants have been assisted and succesfully registered…"
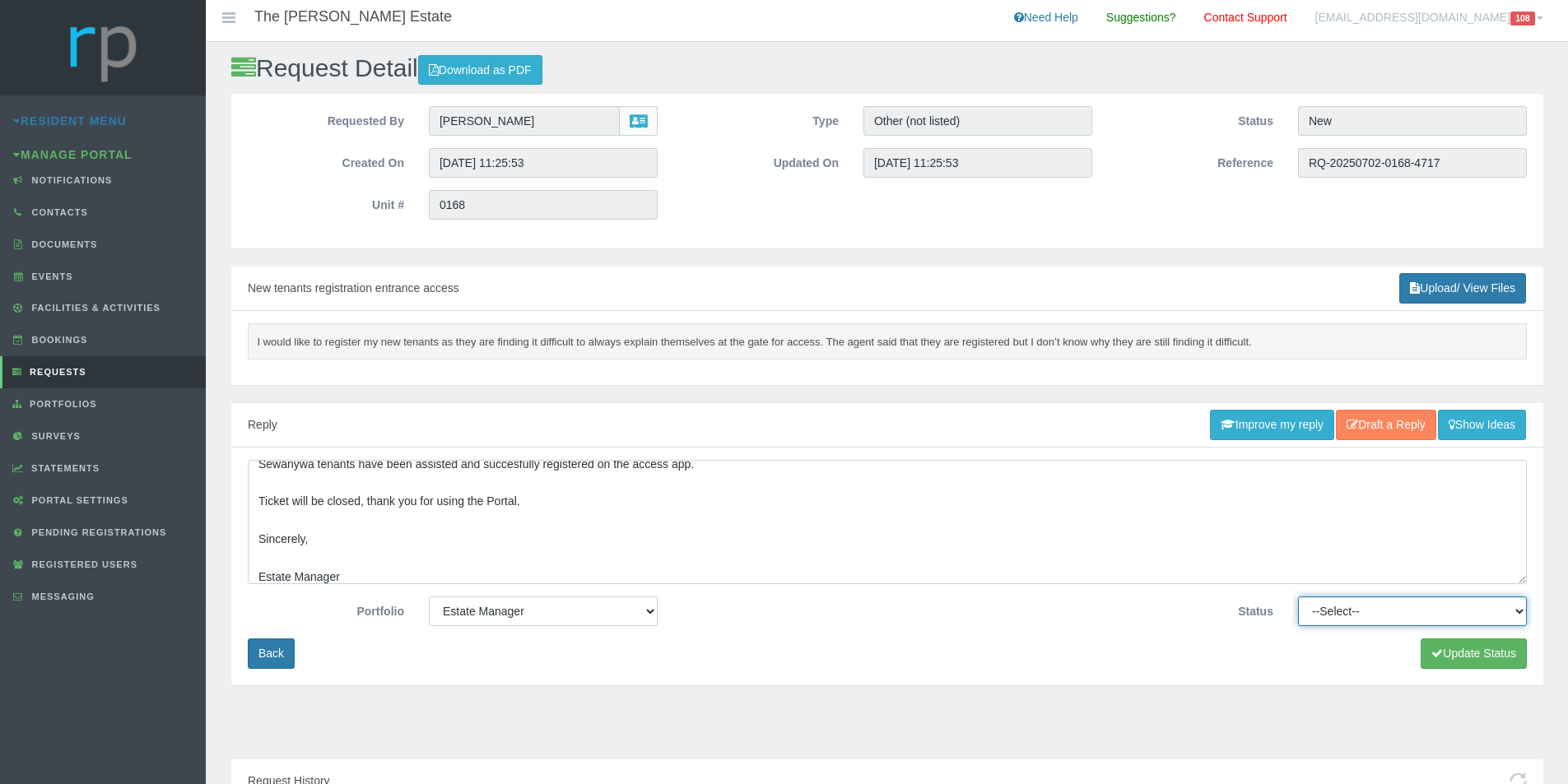
click at [1515, 612] on select "--Select-- Approved Cancelled Completed Declined More information required New …" at bounding box center [1413, 611] width 228 height 29
select select "COMPLETED"
click at [1298, 597] on select "--Select-- Approved Cancelled Completed Declined More information required New …" at bounding box center [1413, 611] width 228 height 29
click at [1461, 651] on button "Update Status" at bounding box center [1474, 654] width 106 height 30
